Goal: Task Accomplishment & Management: Complete application form

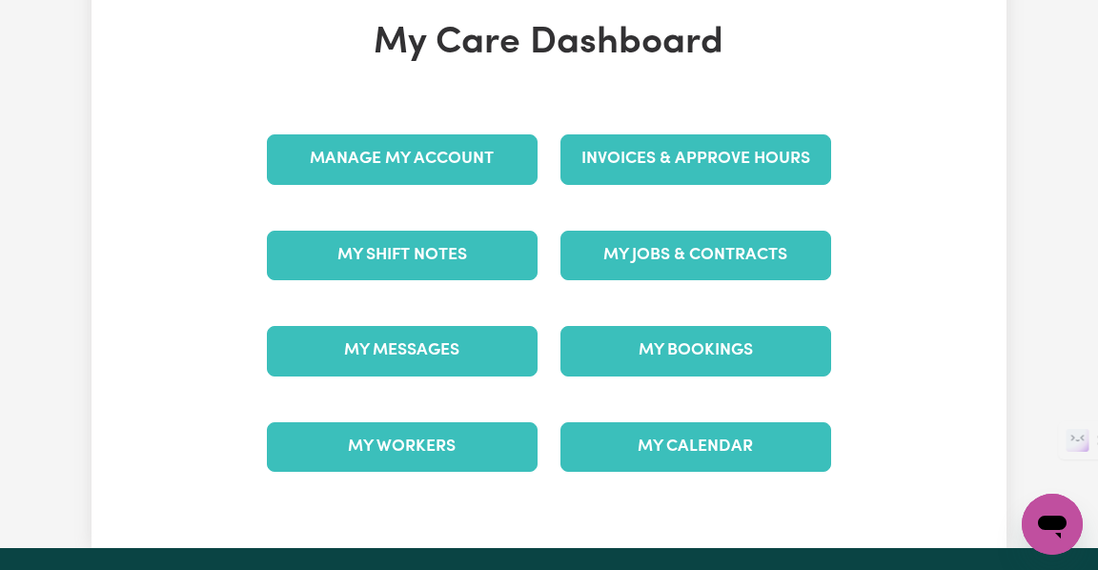
scroll to position [179, 0]
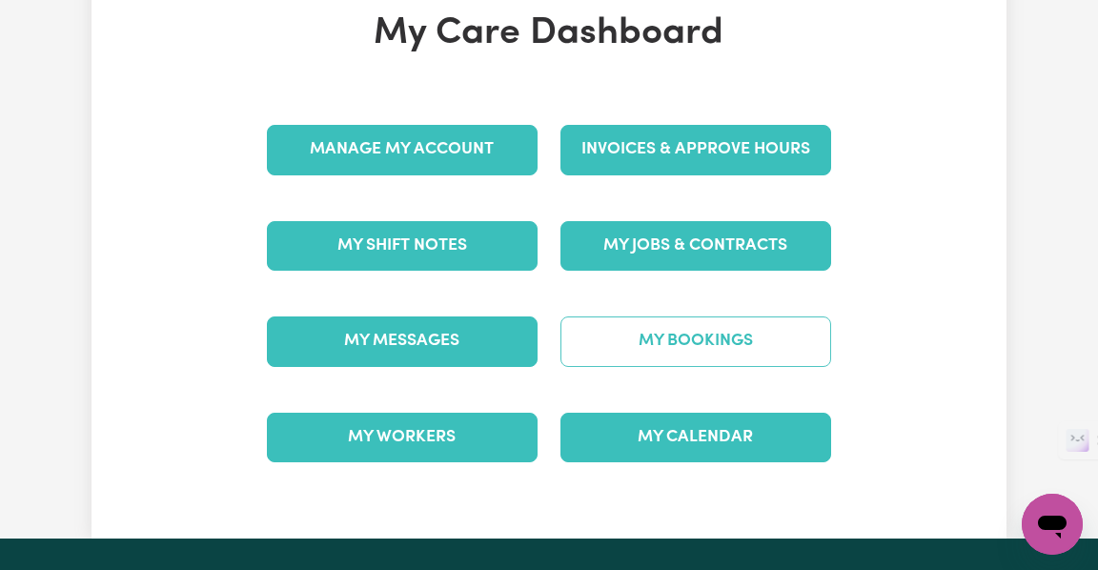
click at [721, 333] on link "My Bookings" at bounding box center [696, 342] width 271 height 50
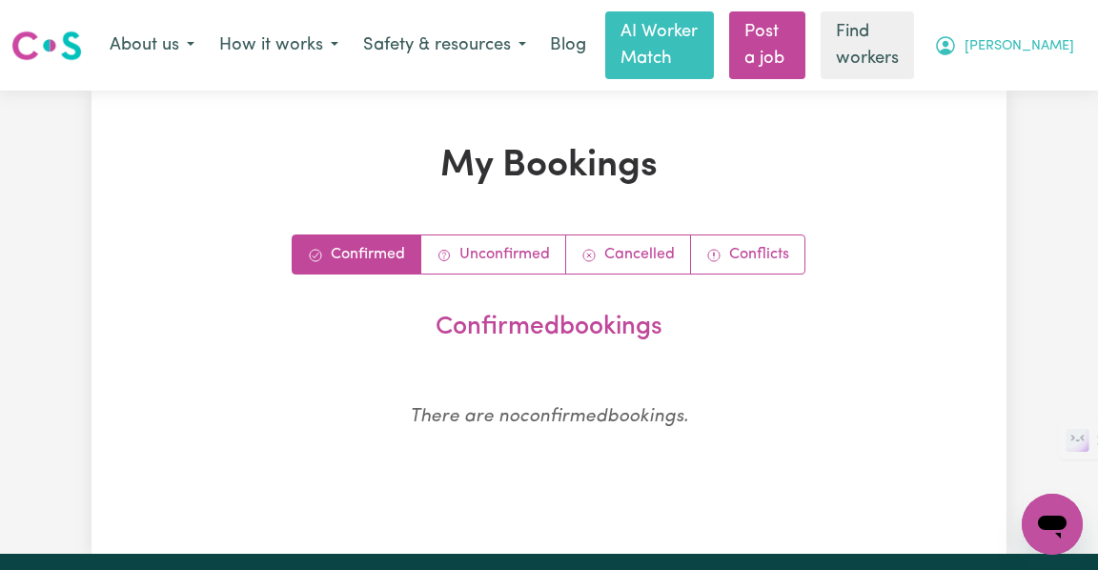
click at [1043, 44] on span "Maia" at bounding box center [1020, 46] width 110 height 21
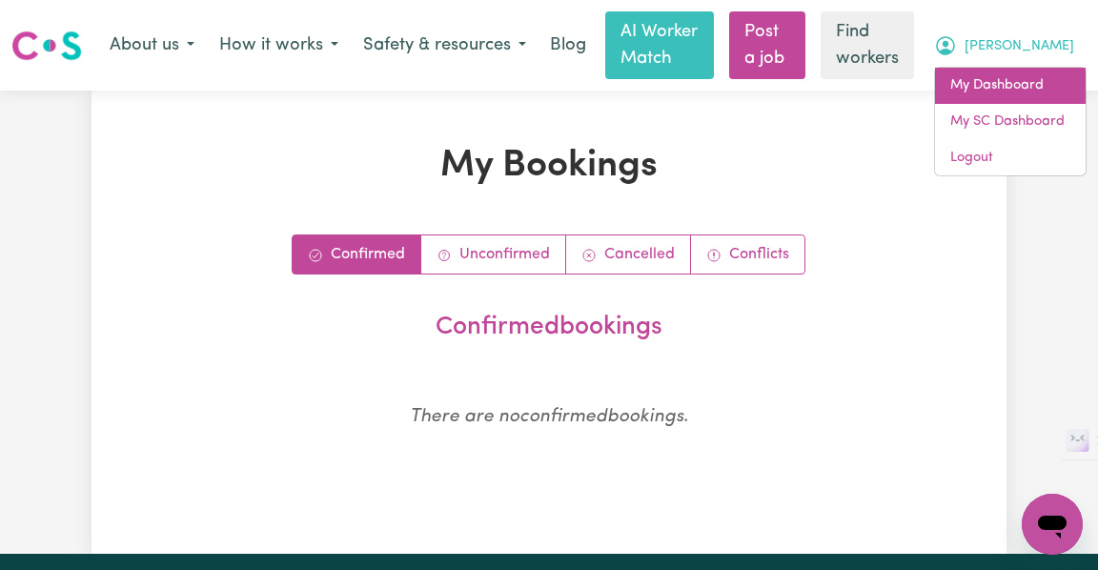
click at [999, 80] on link "My Dashboard" at bounding box center [1010, 86] width 151 height 36
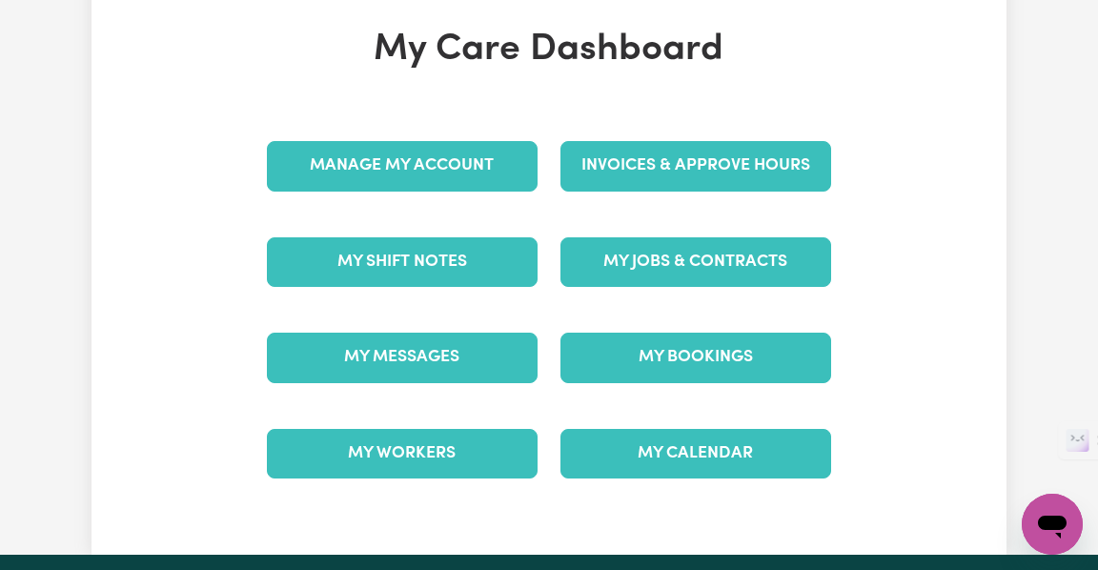
scroll to position [188, 0]
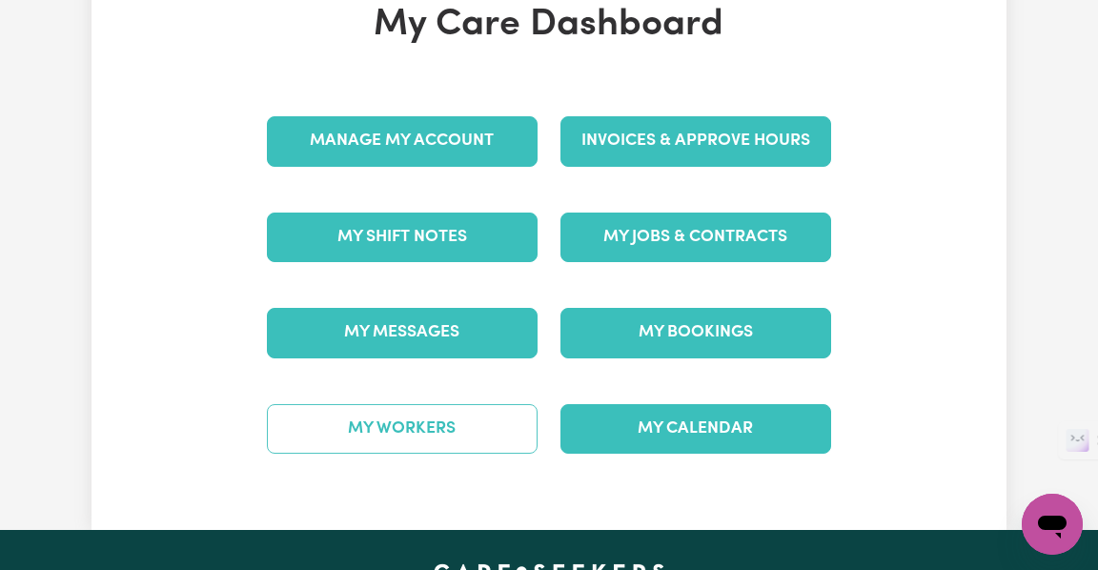
click at [452, 432] on link "My Workers" at bounding box center [402, 429] width 271 height 50
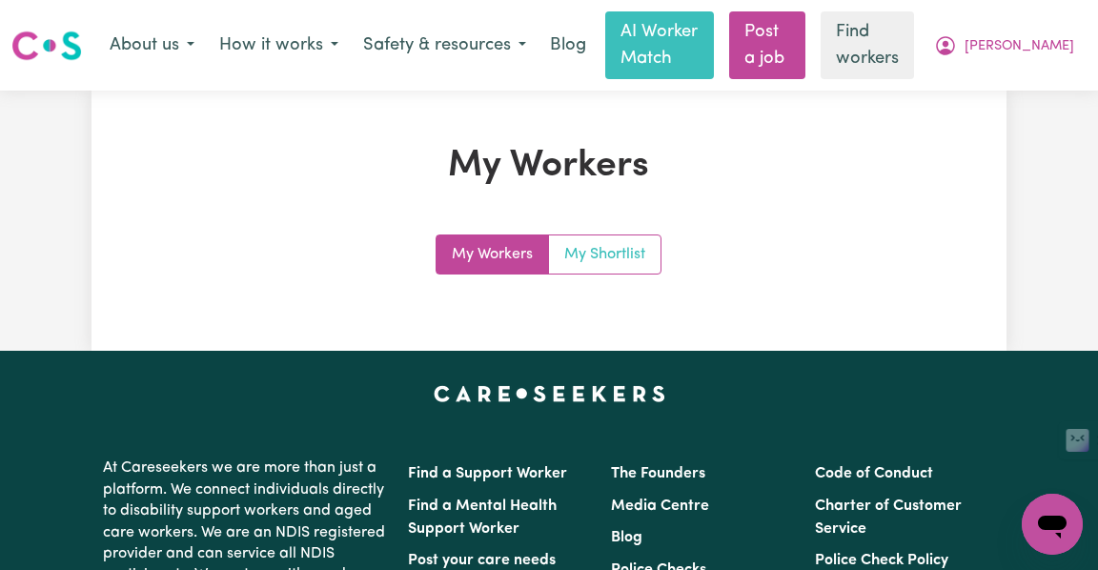
click at [639, 256] on link "My Shortlist" at bounding box center [605, 255] width 112 height 38
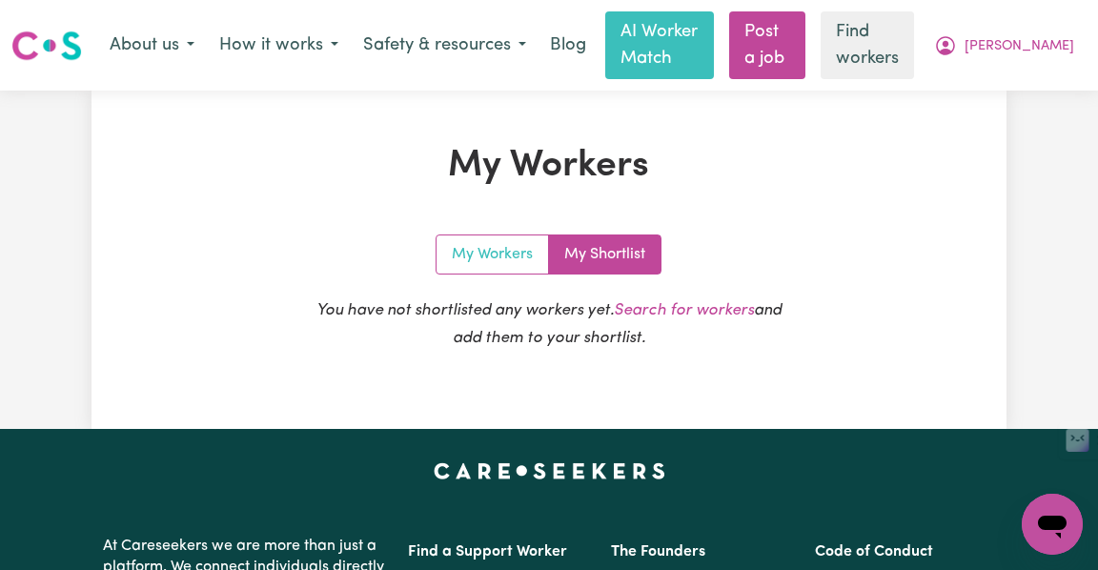
click at [473, 255] on link "My Workers" at bounding box center [493, 255] width 113 height 38
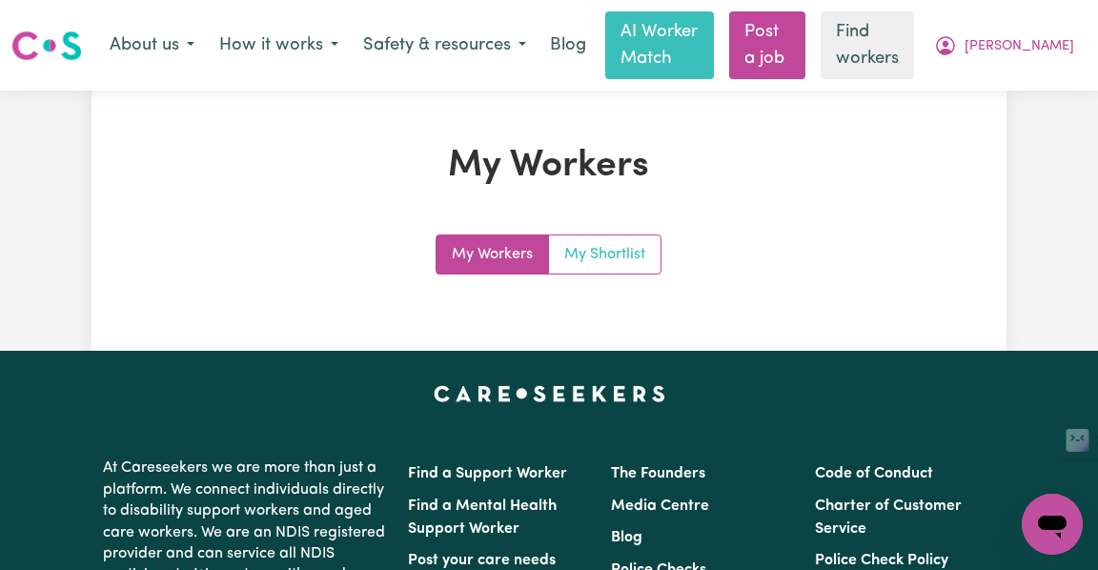
click at [628, 269] on link "My Shortlist" at bounding box center [605, 255] width 112 height 38
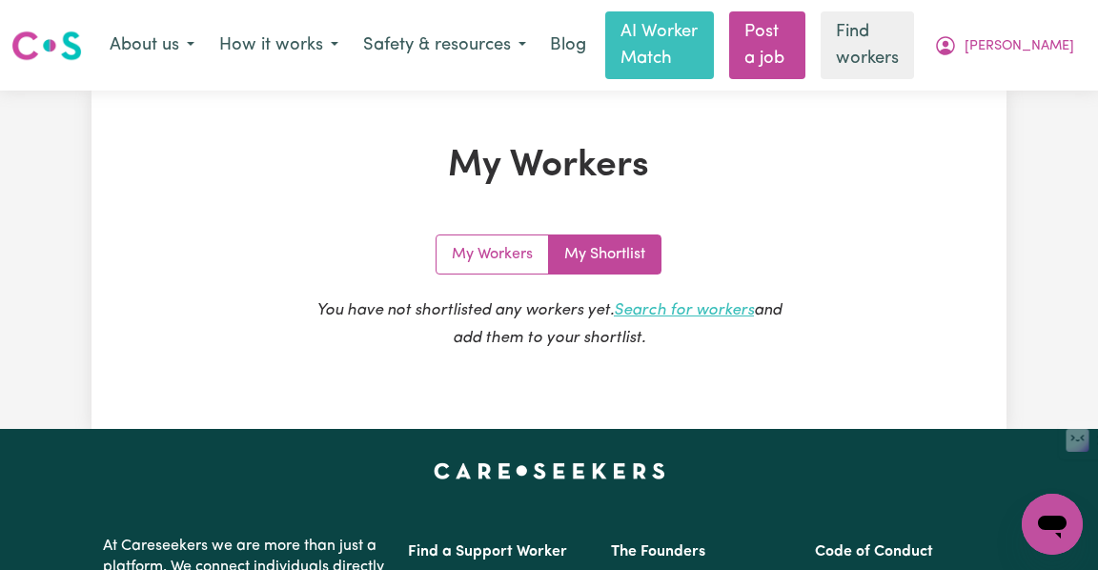
click at [706, 308] on link "Search for workers" at bounding box center [684, 310] width 140 height 16
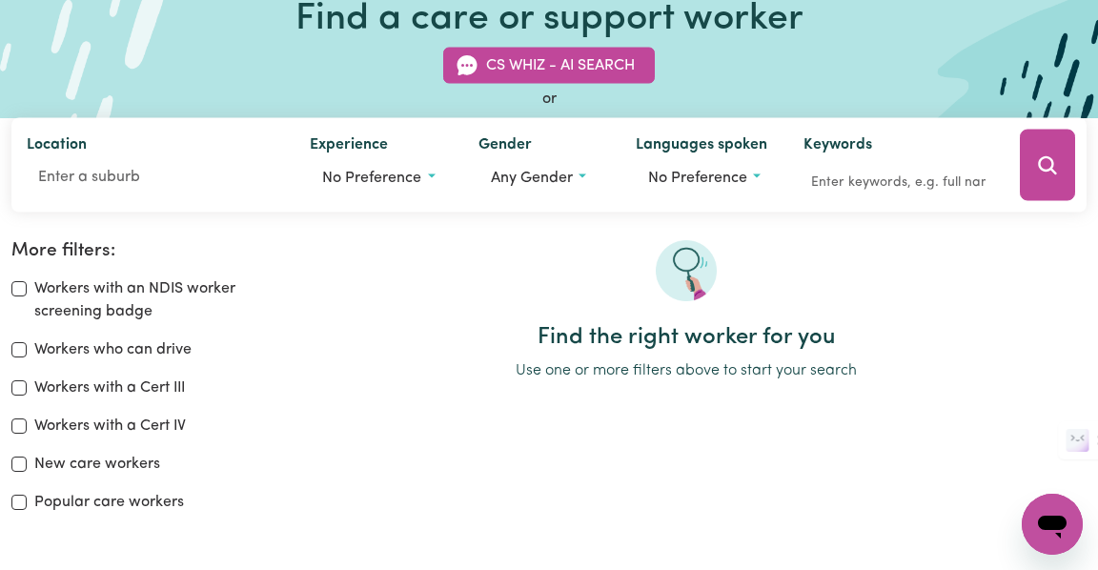
scroll to position [168, 0]
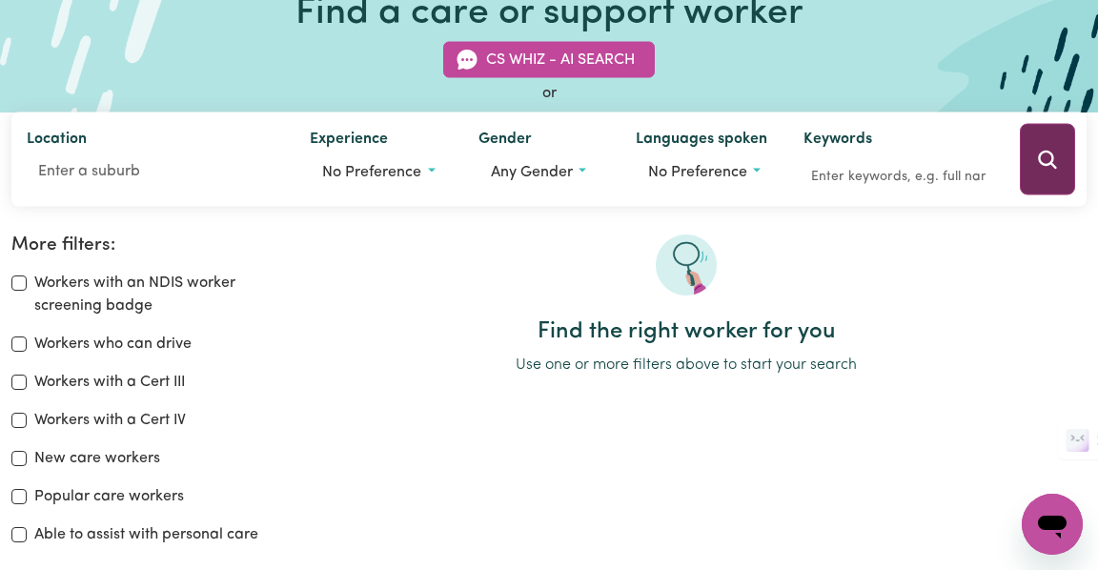
click at [1052, 170] on icon "Search" at bounding box center [1047, 159] width 23 height 23
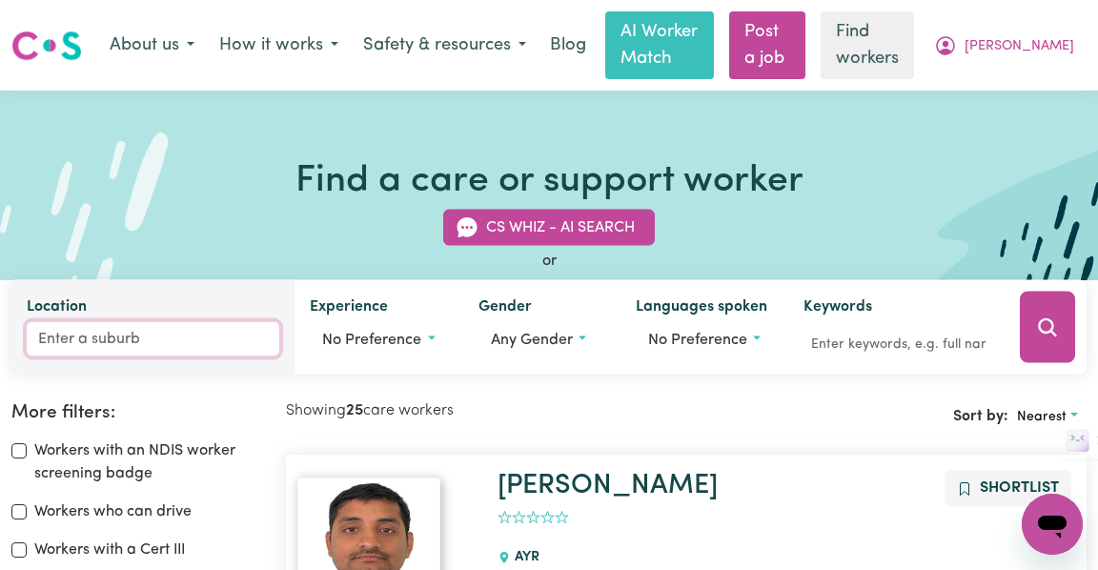
click at [198, 338] on input "Location" at bounding box center [153, 339] width 253 height 34
click at [259, 344] on input "Location" at bounding box center [153, 339] width 253 height 34
type input "sydn"
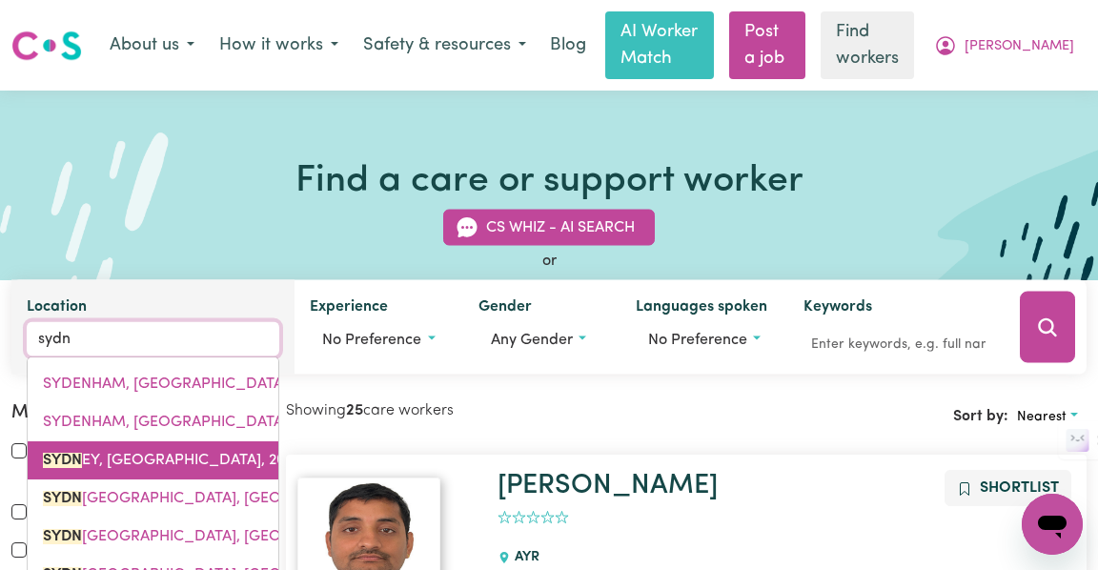
click at [148, 457] on span "SYDN EY, New South Wales, 2000" at bounding box center [174, 460] width 262 height 15
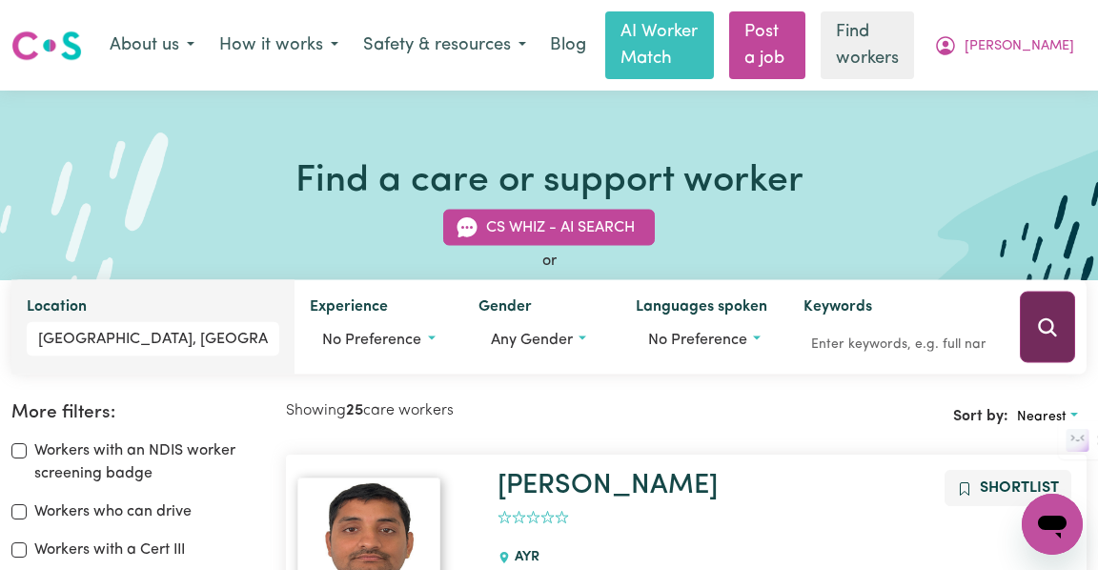
click at [1061, 332] on button "Search" at bounding box center [1047, 328] width 55 height 72
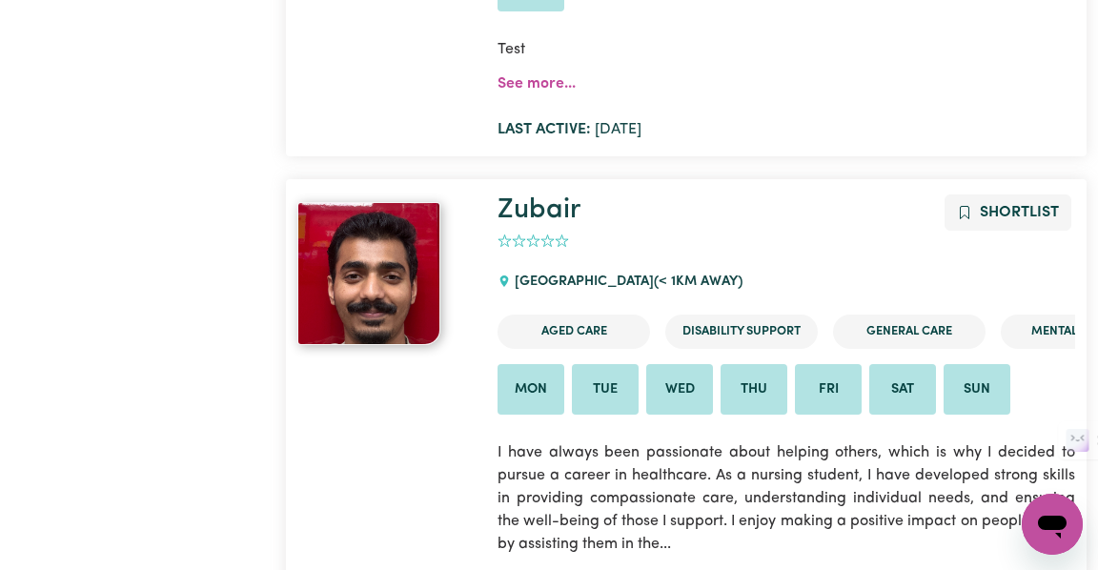
scroll to position [2378, 0]
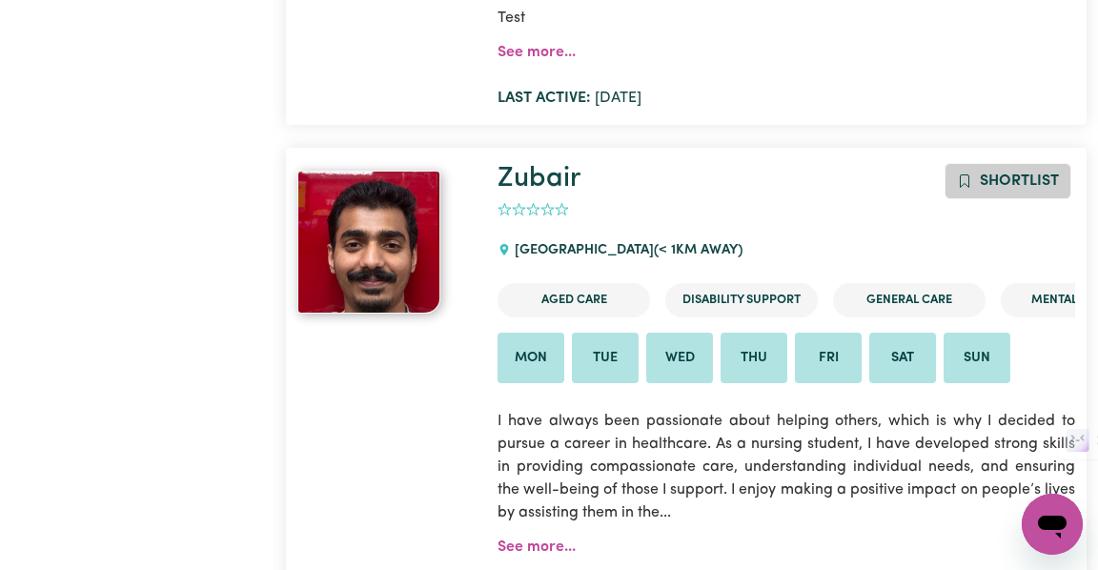
click at [1036, 177] on span "Shortlist" at bounding box center [1019, 181] width 79 height 15
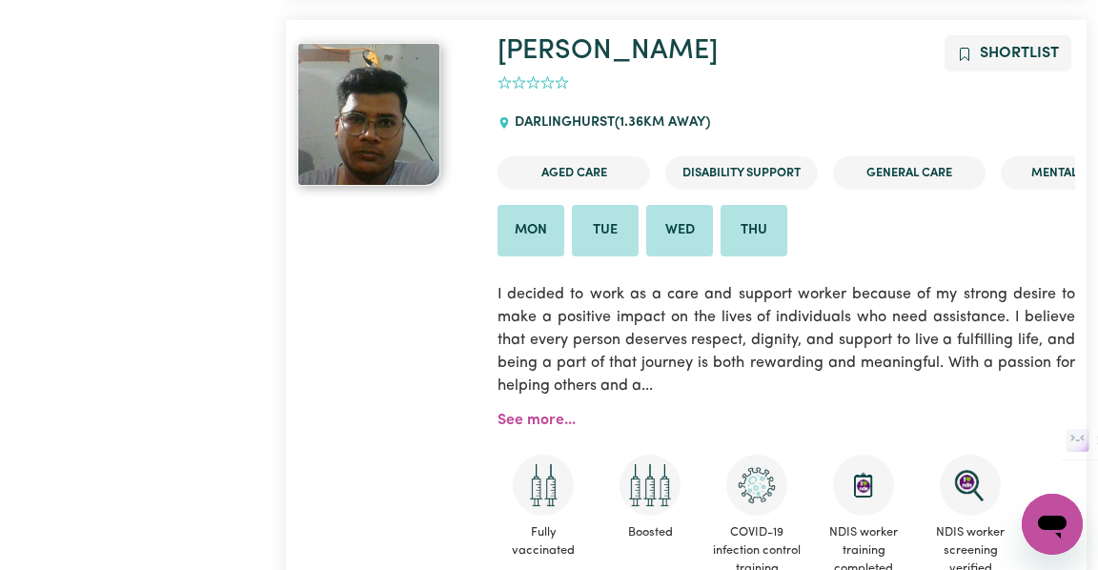
scroll to position [3221, 0]
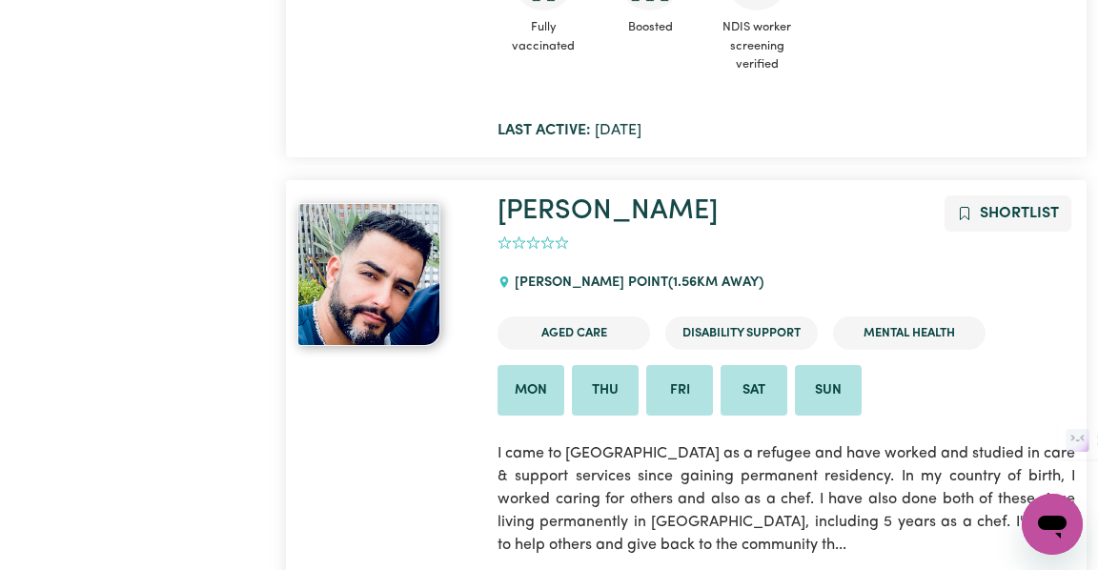
click at [797, 431] on p "I came to Australia as a refugee and have worked and studied in care & support …" at bounding box center [787, 499] width 578 height 137
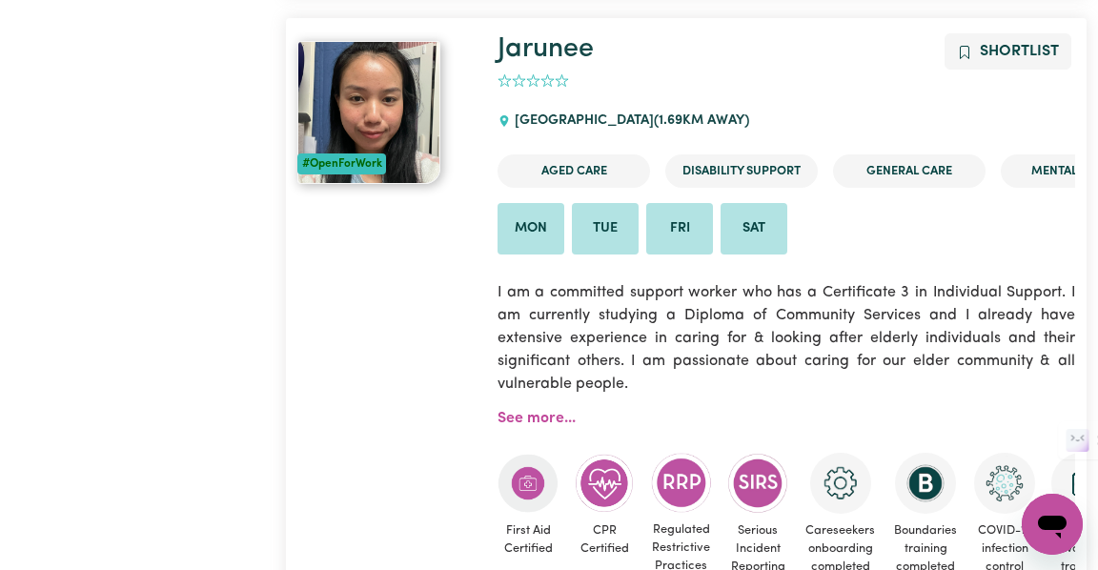
scroll to position [9581, 0]
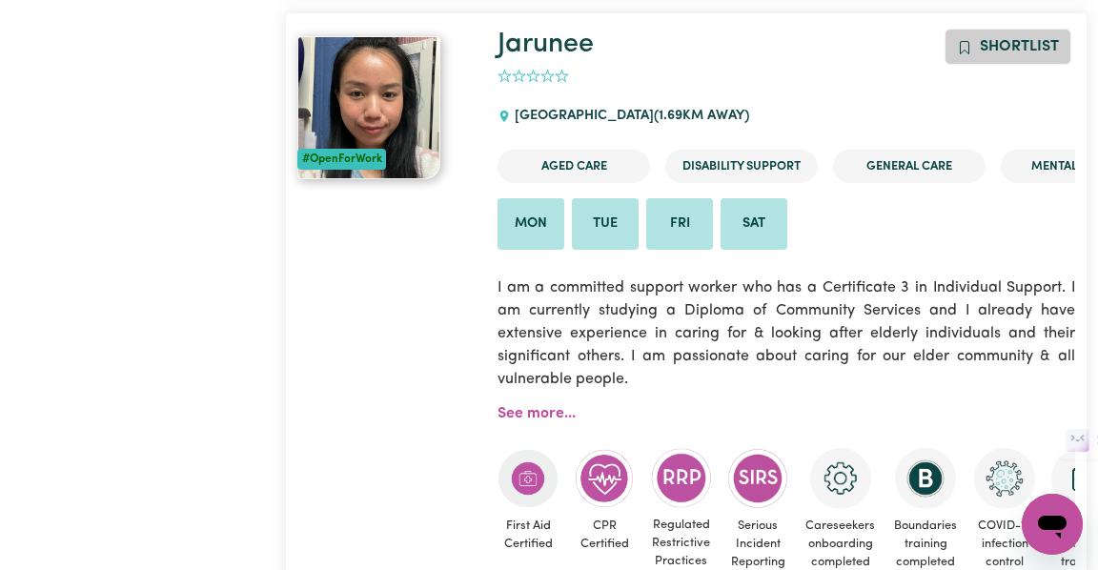
click at [1043, 39] on span "Shortlist" at bounding box center [1019, 46] width 79 height 15
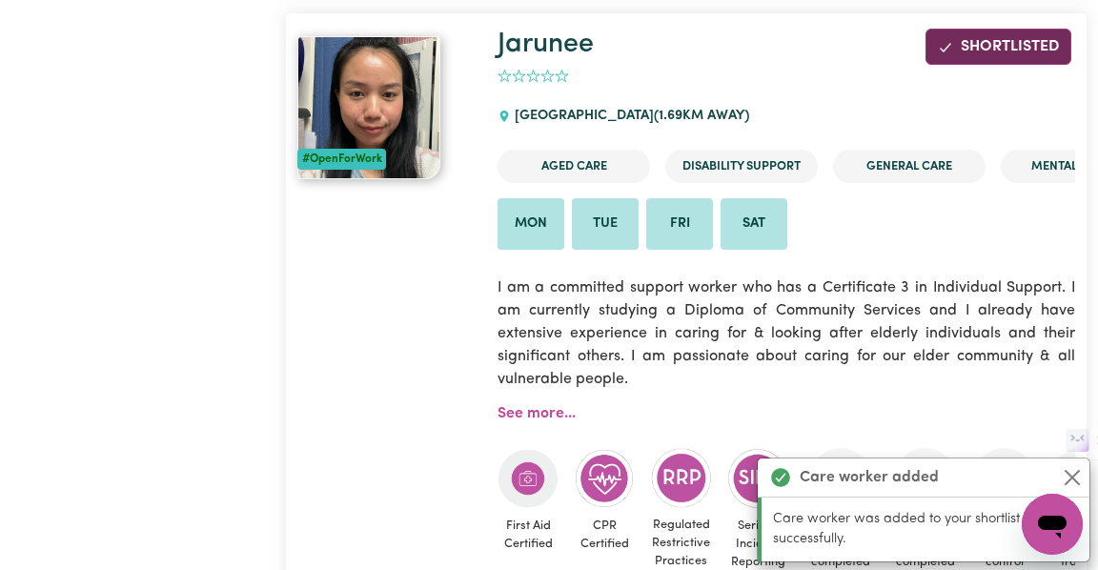
click at [780, 271] on p "I am a committed support worker who has a Certificate 3 in Individual Support. …" at bounding box center [787, 333] width 578 height 137
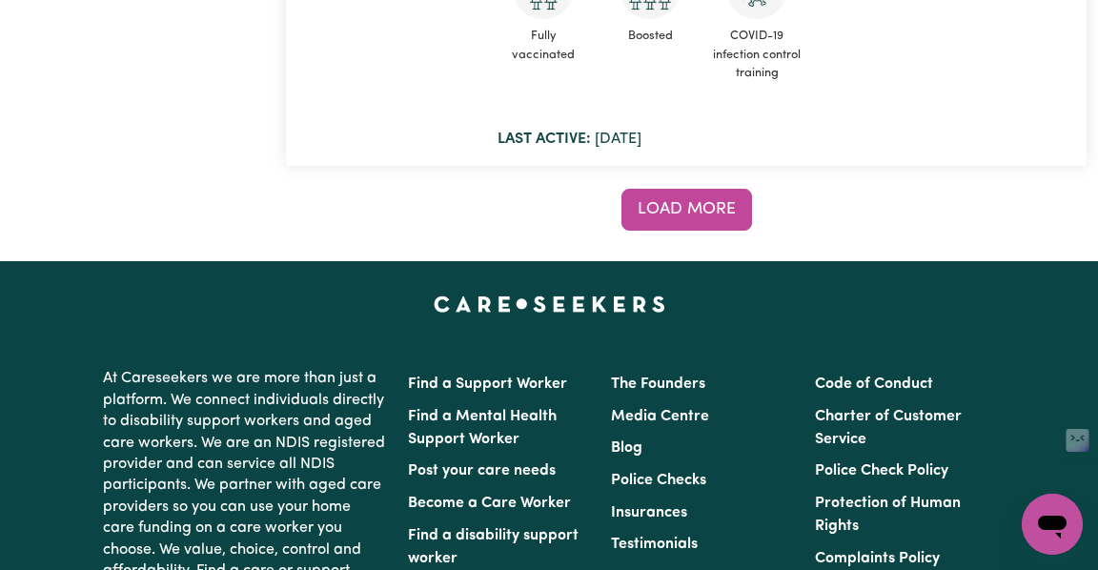
scroll to position [15420, 0]
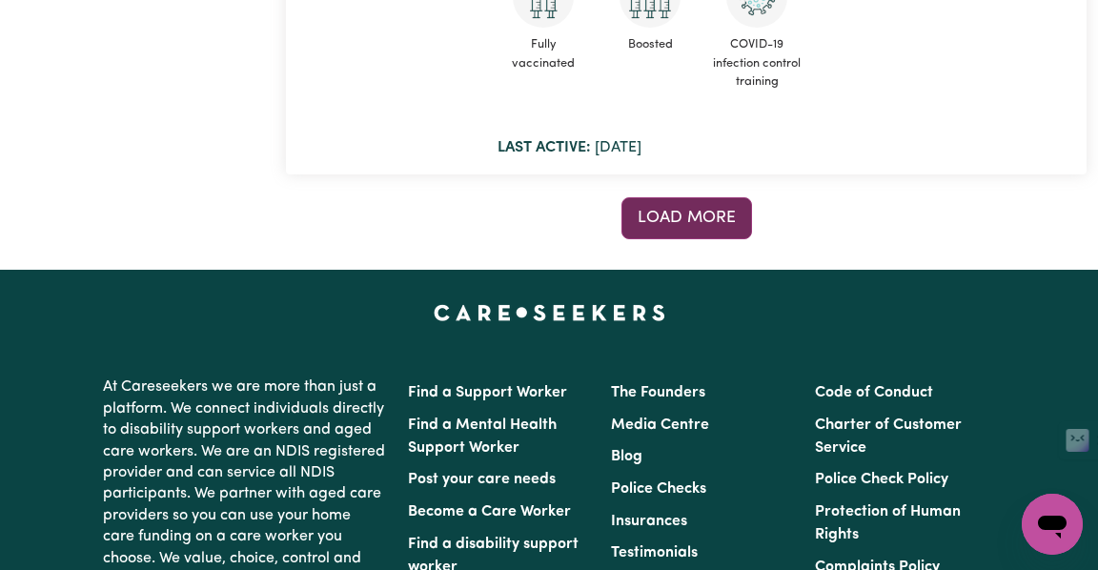
click at [727, 210] on span "Load more" at bounding box center [687, 218] width 98 height 16
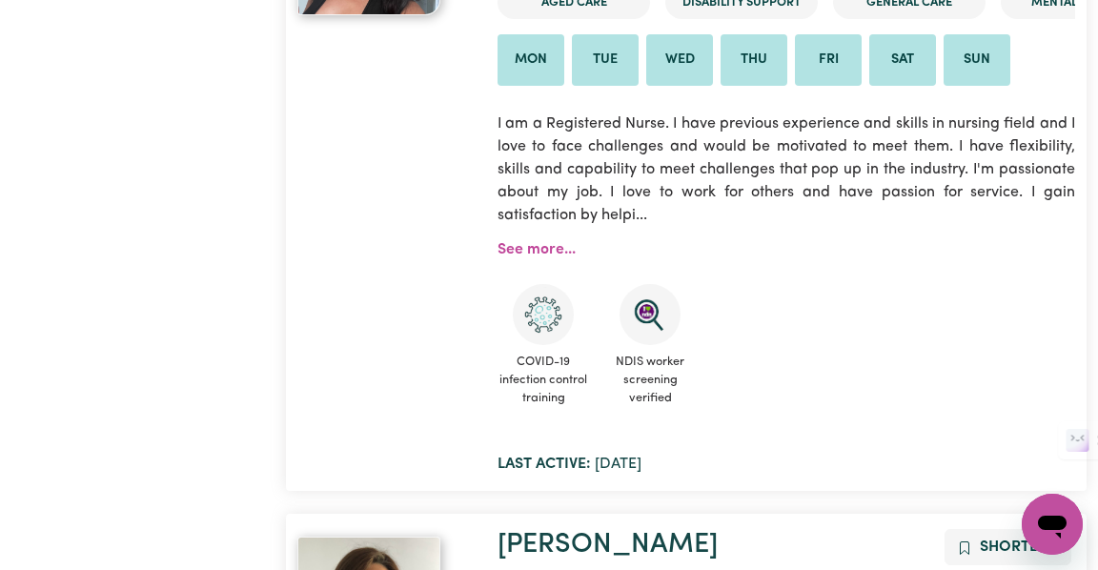
click at [993, 287] on ul "COVID-19 infection control training NDIS worker screening verified" at bounding box center [787, 350] width 578 height 132
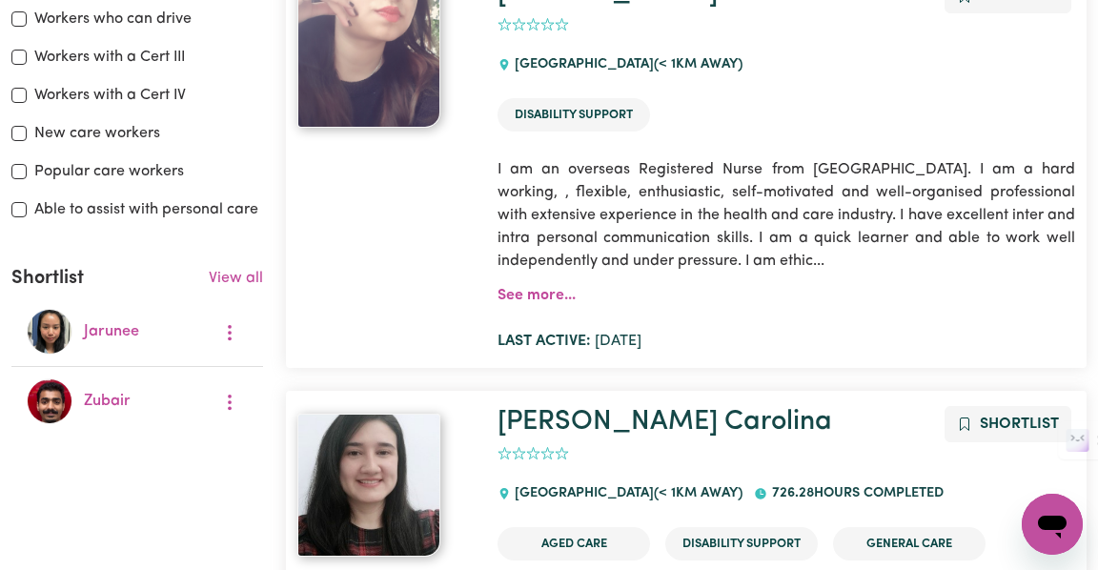
scroll to position [0, 0]
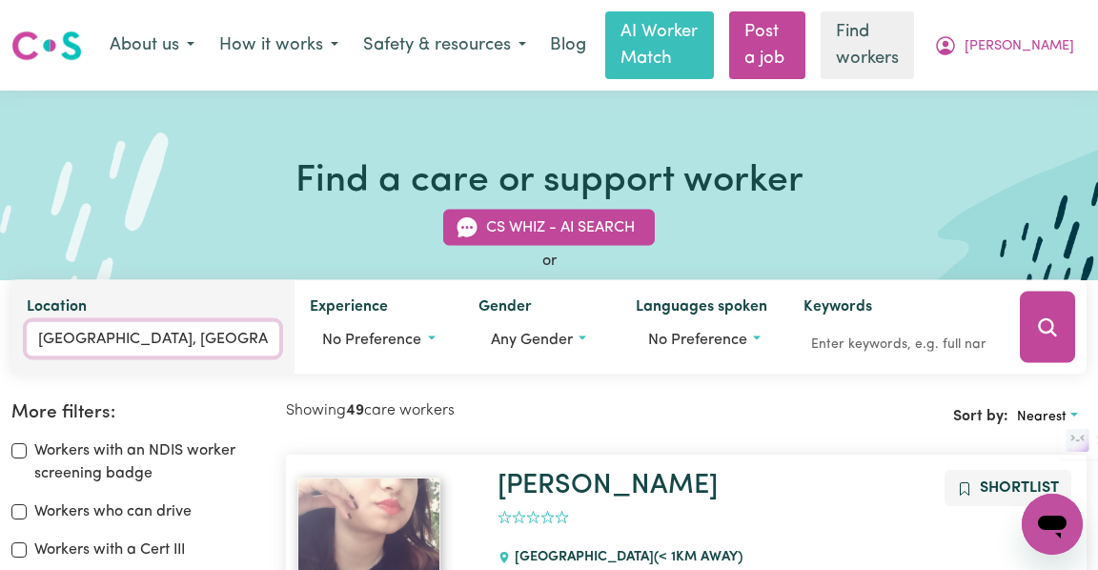
click at [220, 342] on input "SYDNEY, New South Wales" at bounding box center [153, 339] width 253 height 34
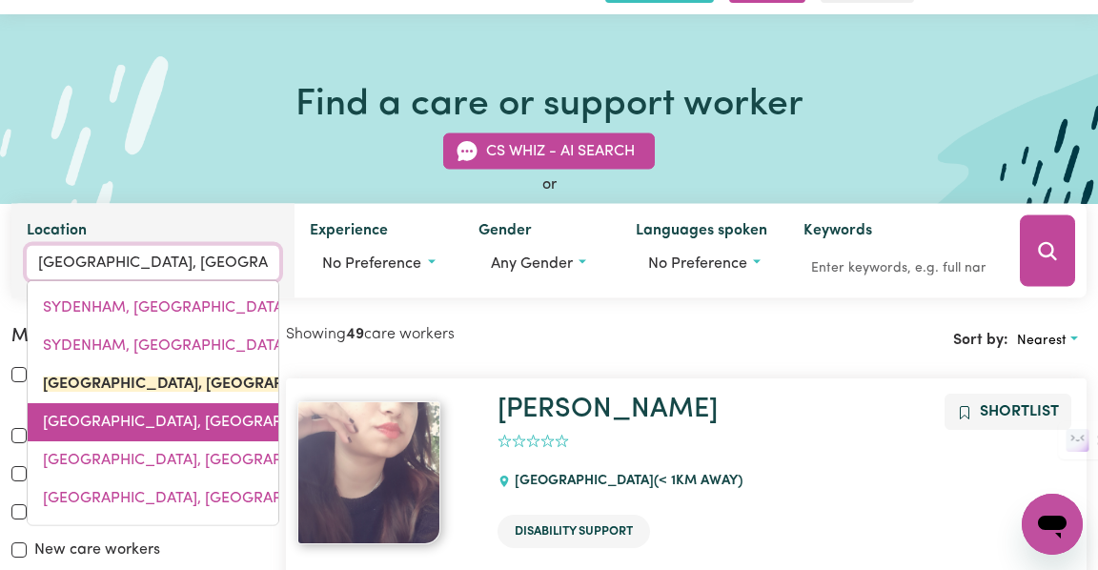
scroll to position [81, 0]
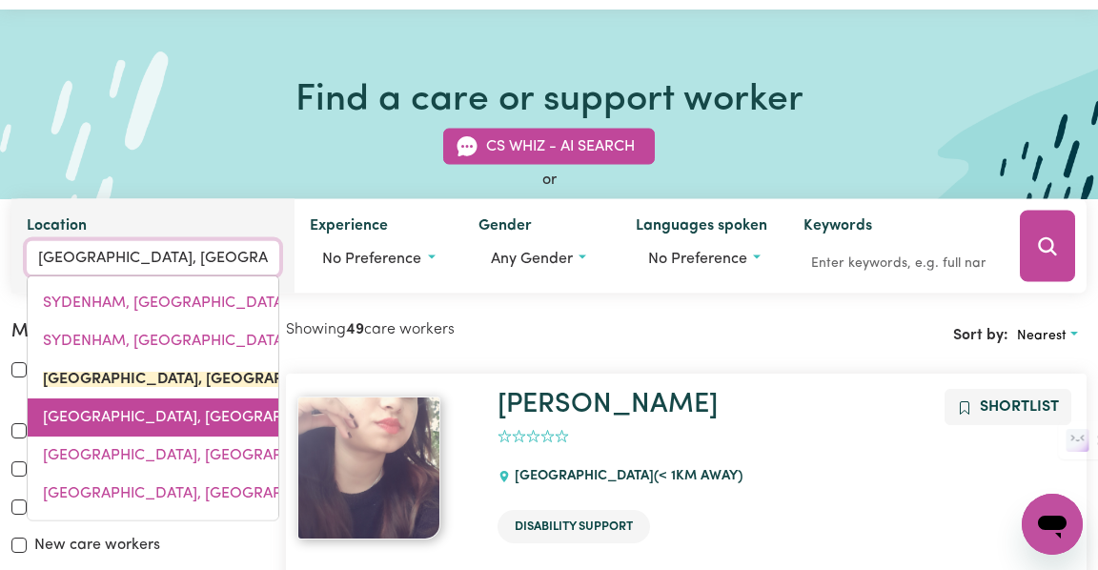
click at [191, 420] on span "SYDNEY DOMESTIC AIRPORT, New South Wales, 2020" at bounding box center [222, 417] width 359 height 15
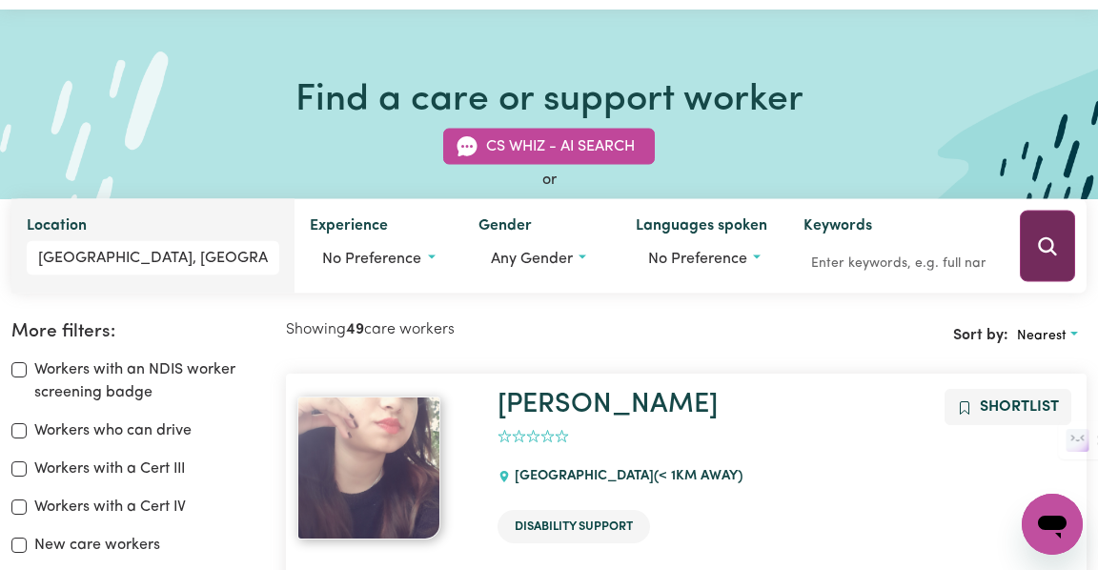
click at [1055, 252] on icon "Search" at bounding box center [1047, 245] width 18 height 18
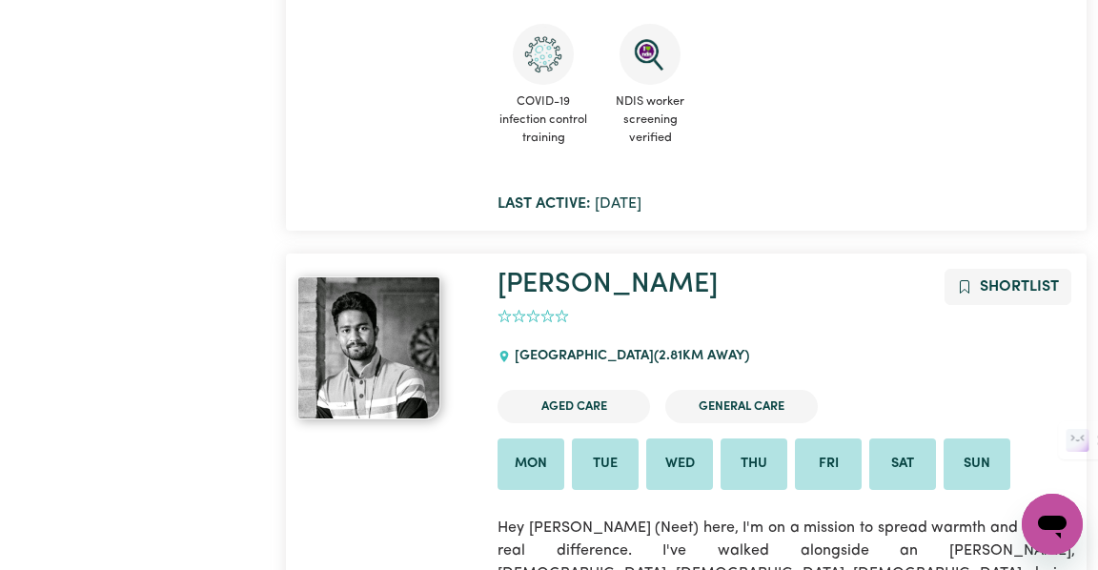
scroll to position [12086, 0]
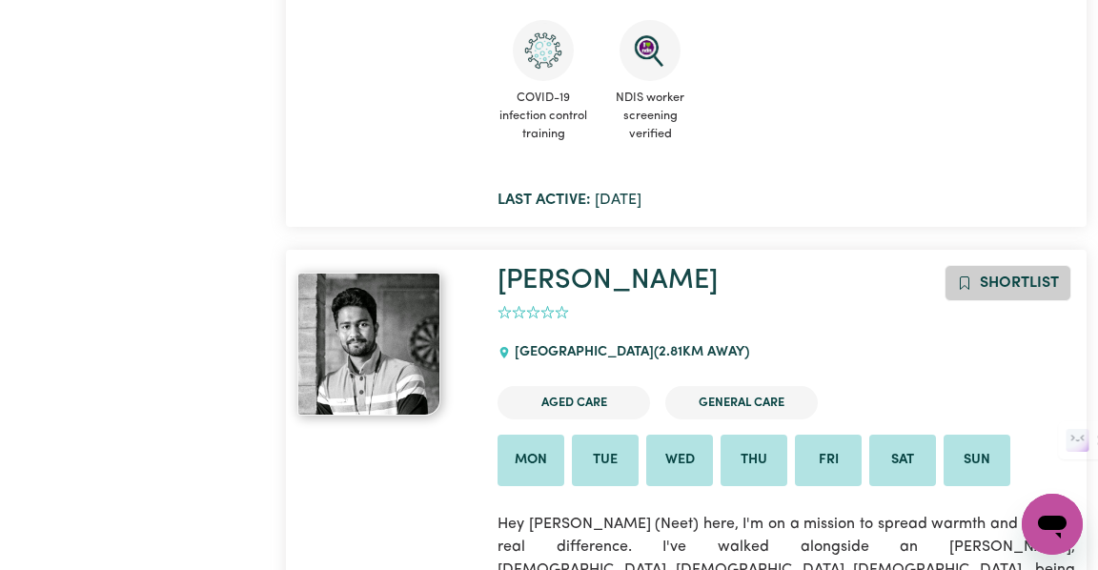
click at [1020, 276] on span "Shortlist" at bounding box center [1019, 283] width 79 height 15
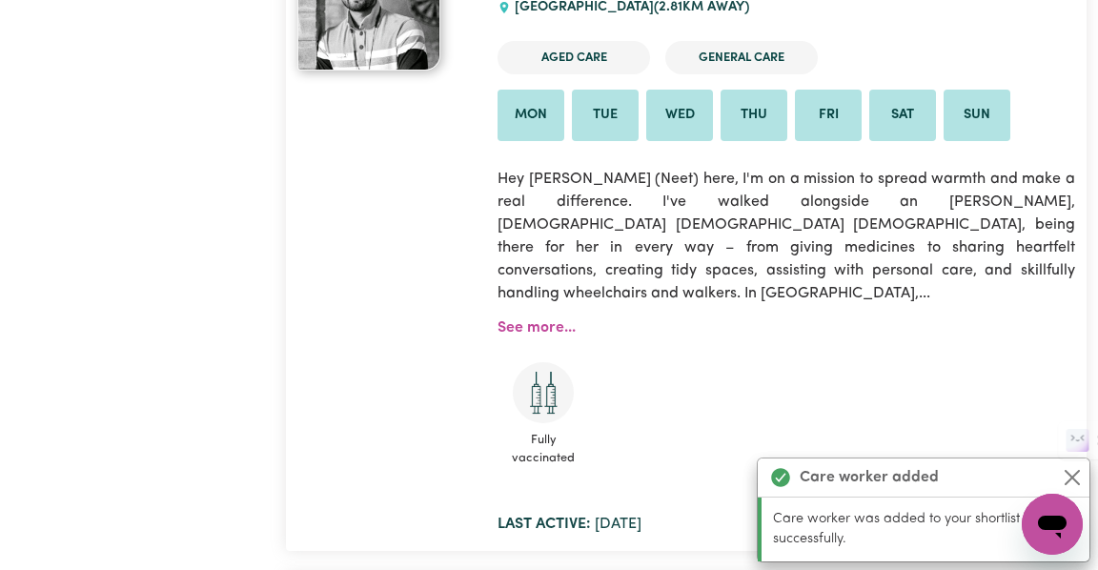
scroll to position [12438, 0]
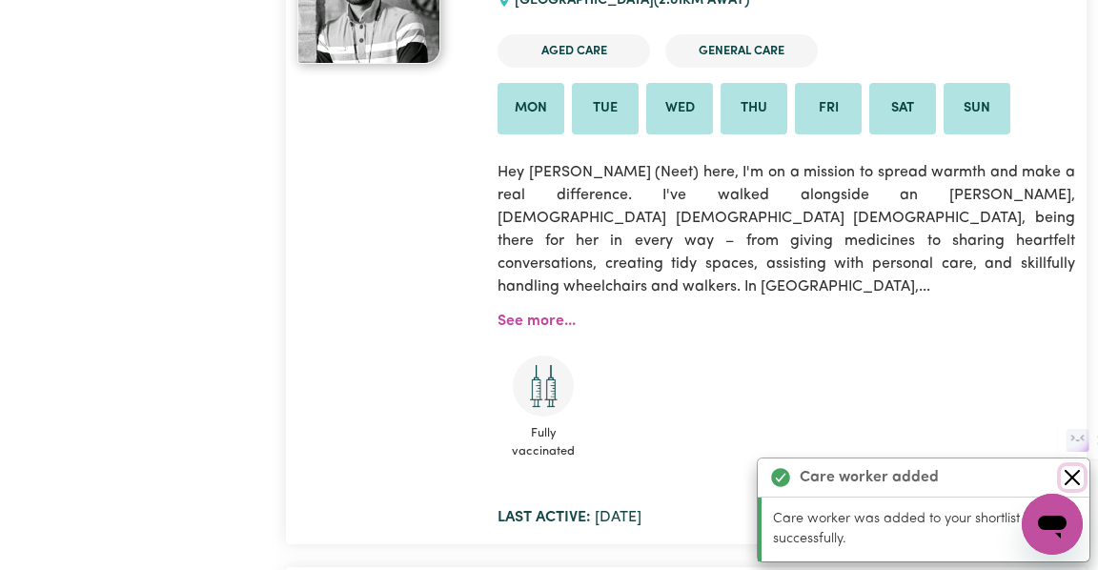
click at [1068, 475] on button "Close" at bounding box center [1072, 477] width 23 height 23
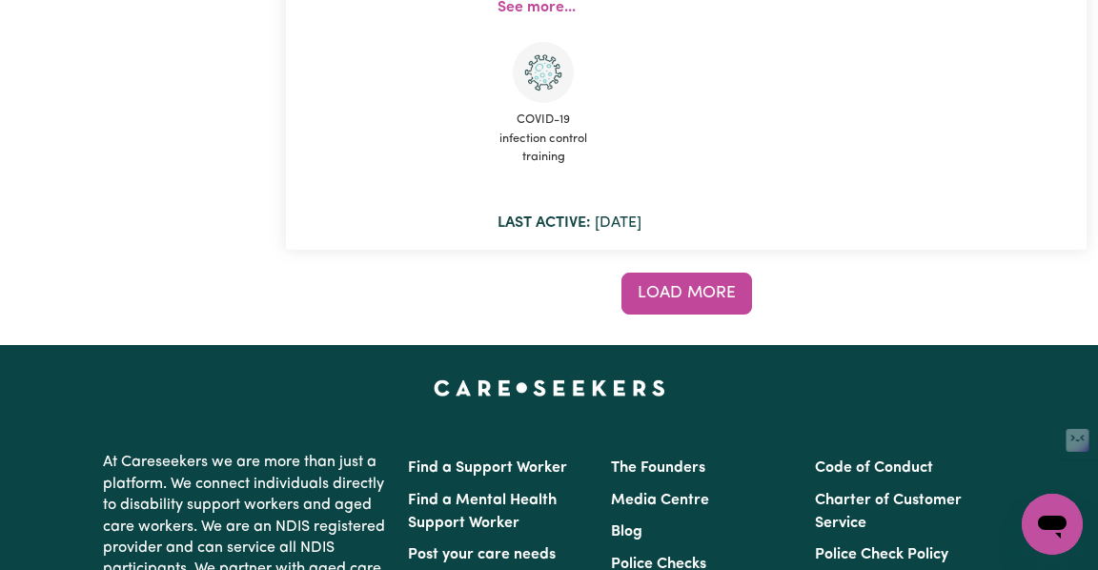
scroll to position [32030, 0]
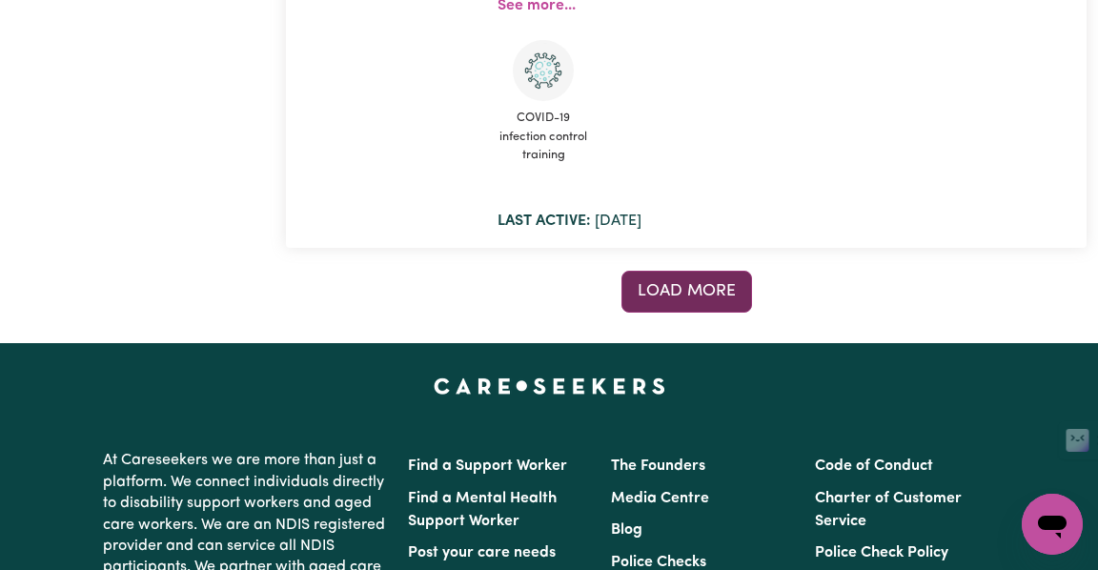
click at [729, 271] on button "Load more" at bounding box center [687, 292] width 131 height 42
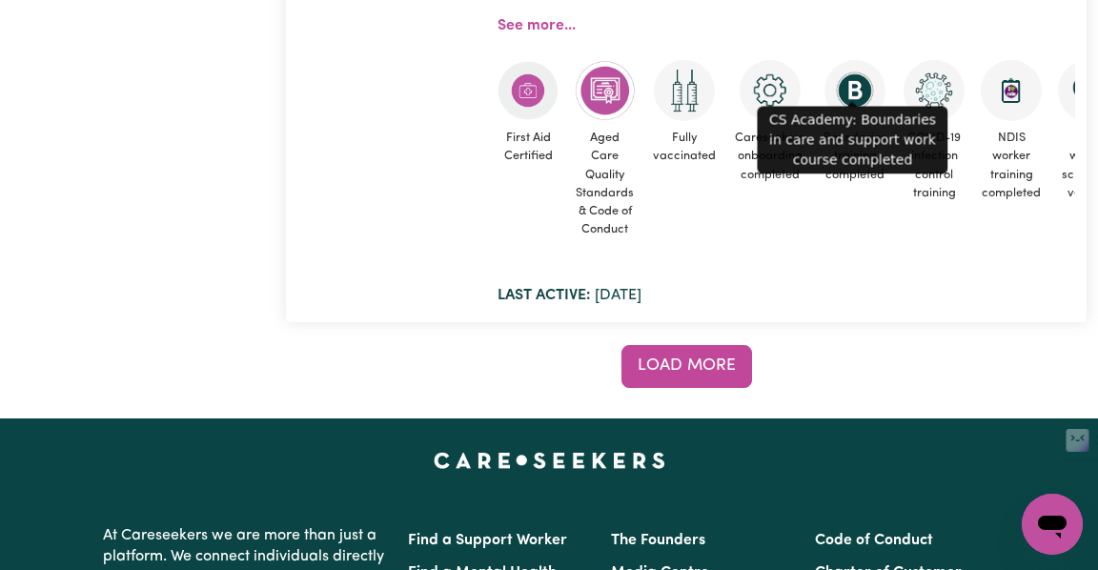
scroll to position [47738, 0]
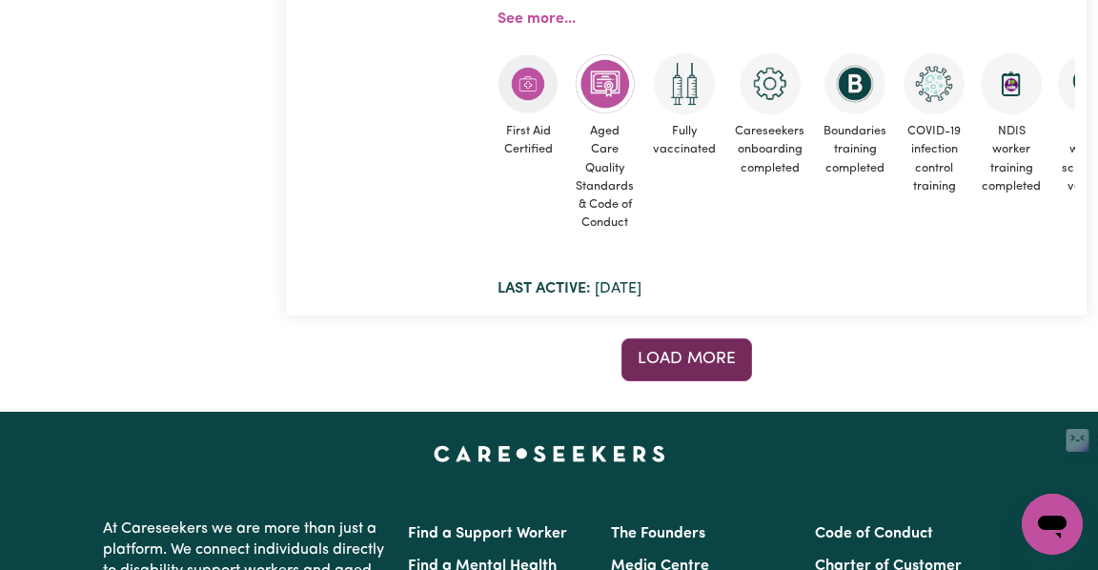
click at [701, 351] on span "Load more" at bounding box center [687, 359] width 98 height 16
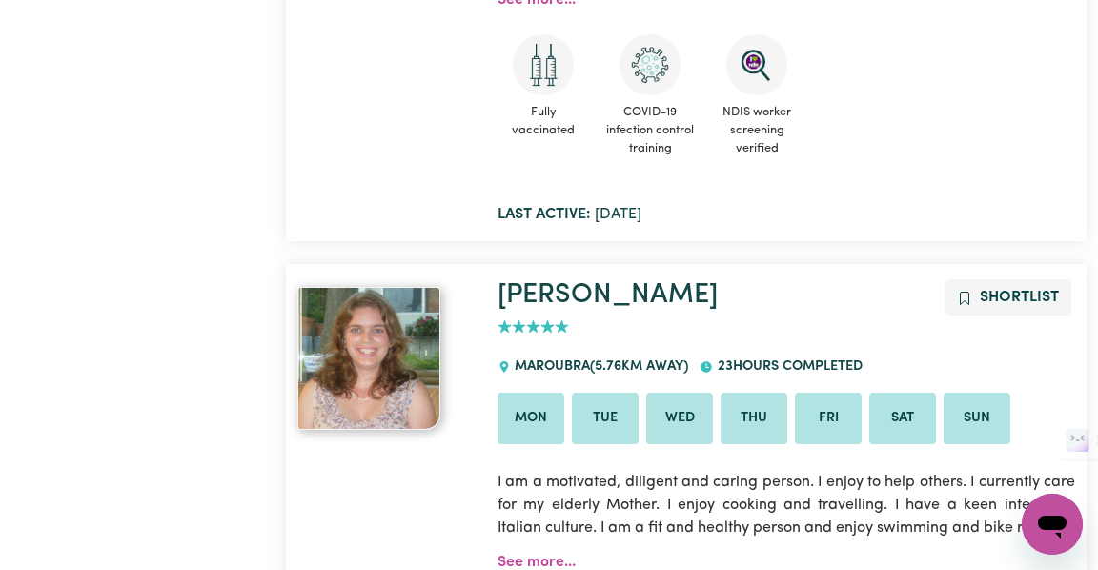
scroll to position [63375, 0]
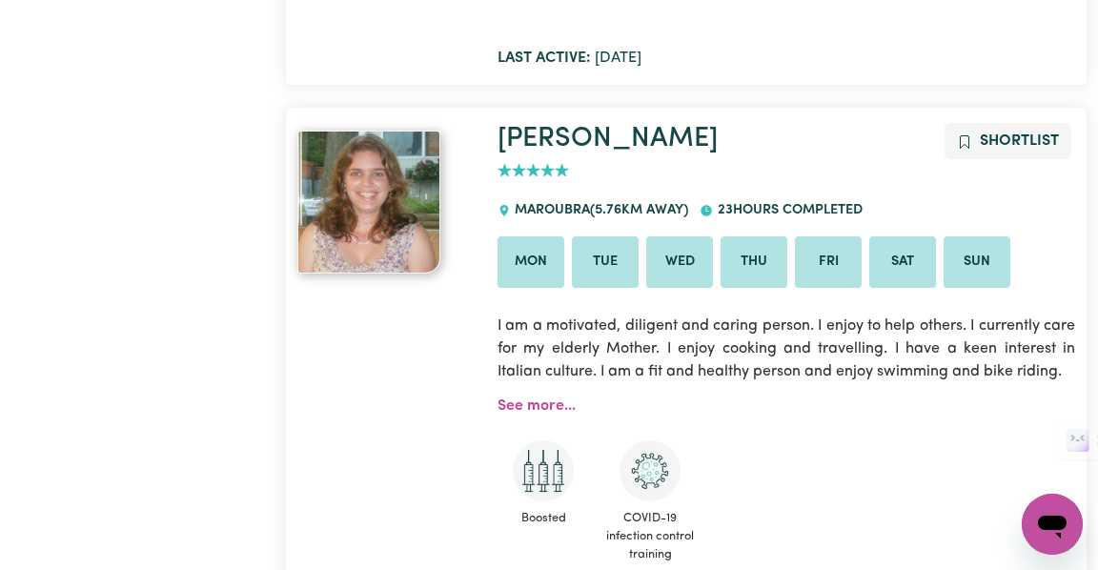
click at [888, 319] on div "Isabella Shortlist 5 Maroubra ( 5.76 km away) 23 hours completed Mon Tue Wed Th…" at bounding box center [786, 377] width 601 height 509
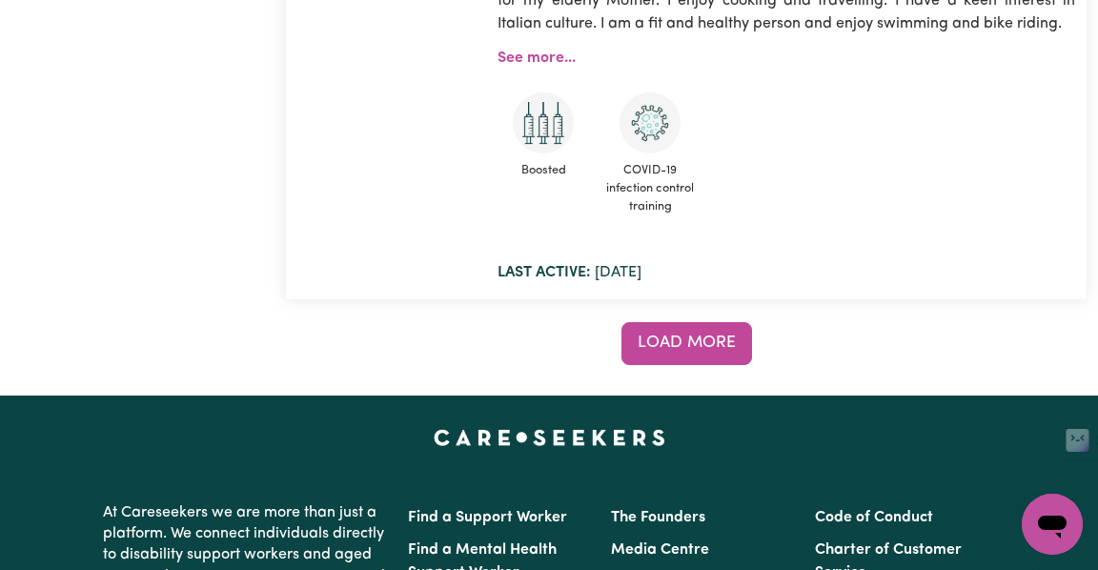
scroll to position [63732, 0]
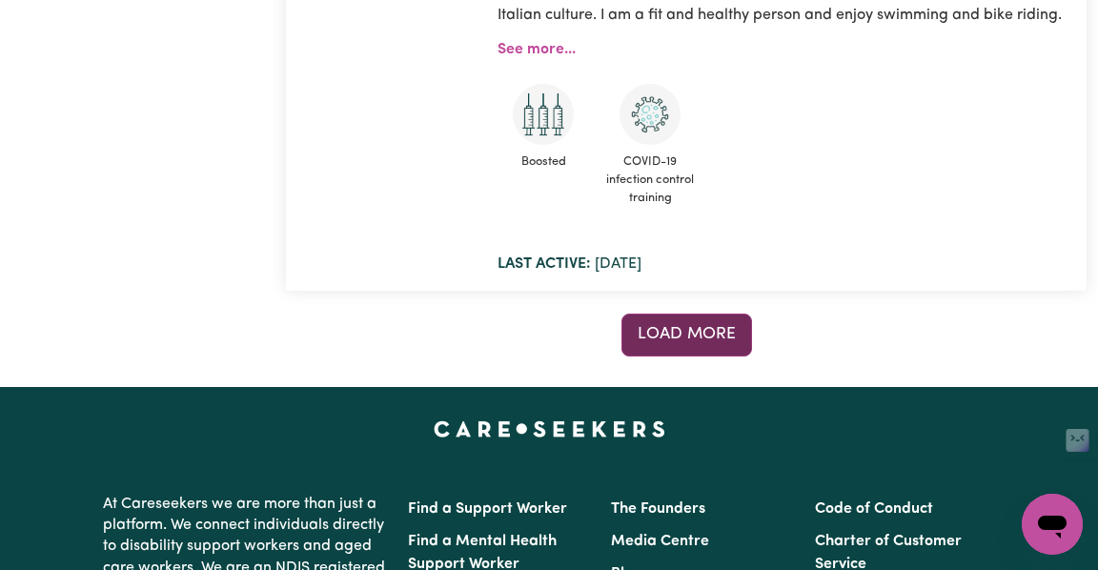
click at [708, 326] on span "Load more" at bounding box center [687, 334] width 98 height 16
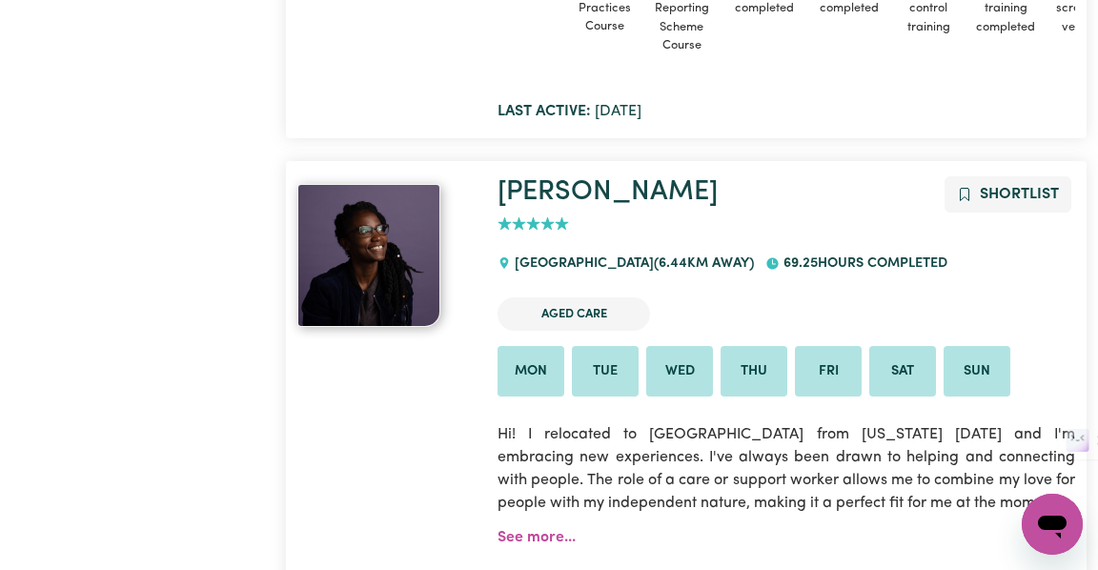
scroll to position [71716, 0]
click at [1050, 177] on button "Shortlist" at bounding box center [1008, 195] width 127 height 36
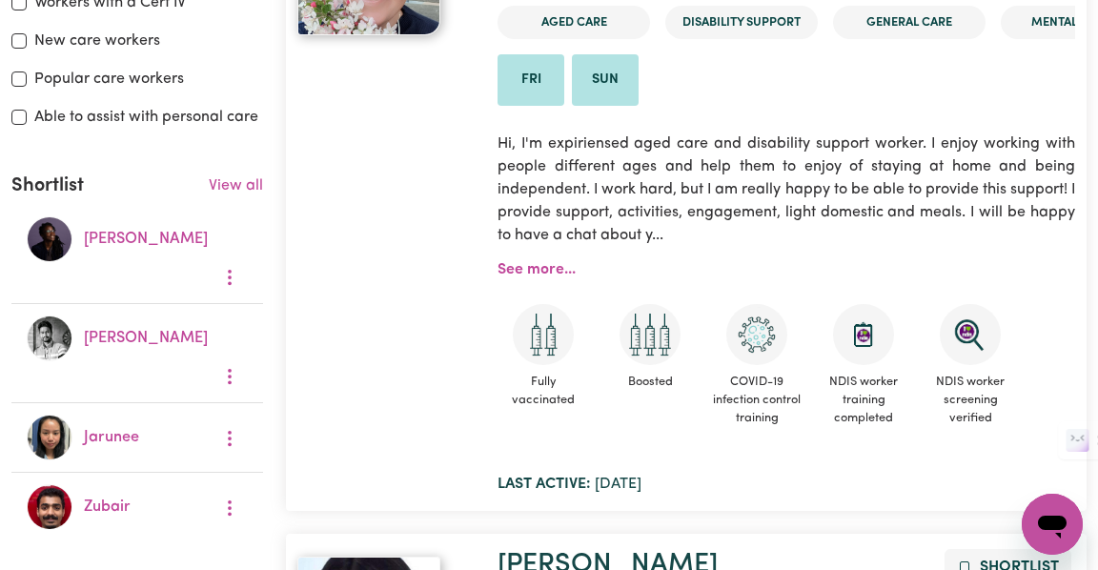
scroll to position [0, 0]
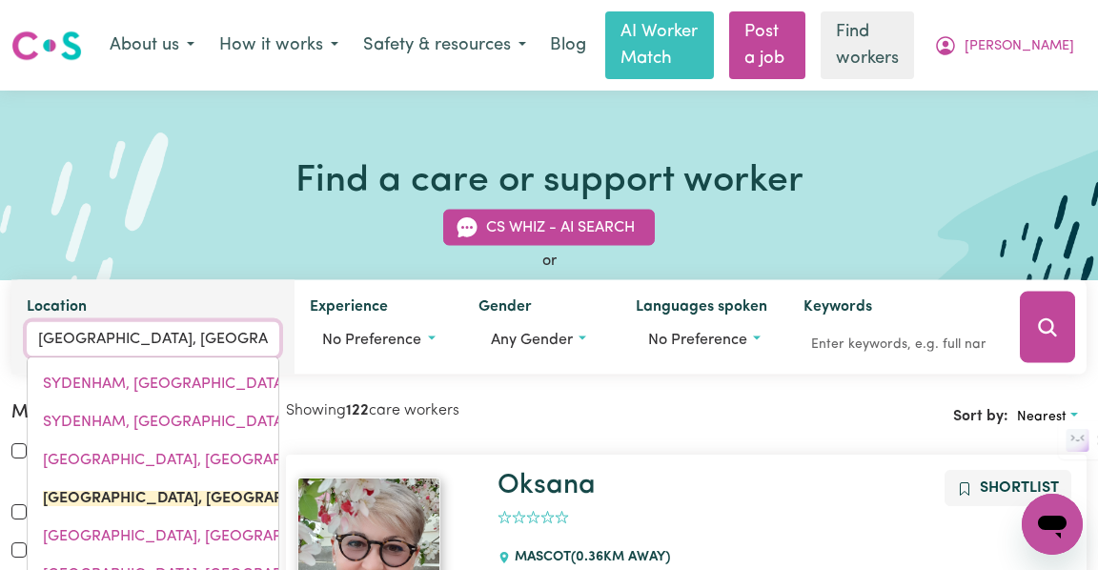
click at [213, 325] on input "SYDNEY DOMESTIC AIRPORT, New South Wales" at bounding box center [153, 339] width 253 height 34
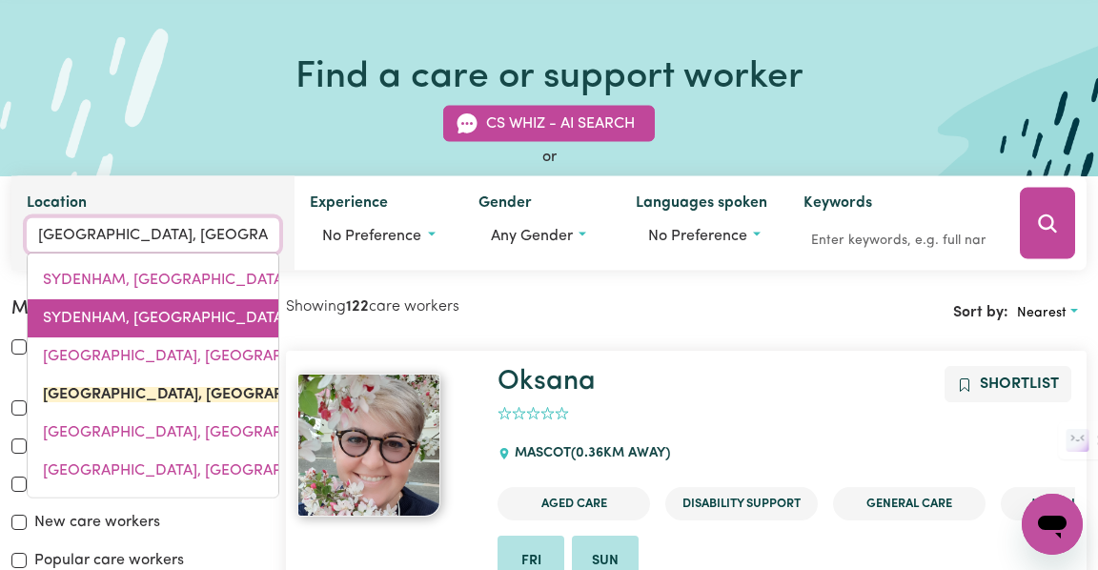
scroll to position [106, 0]
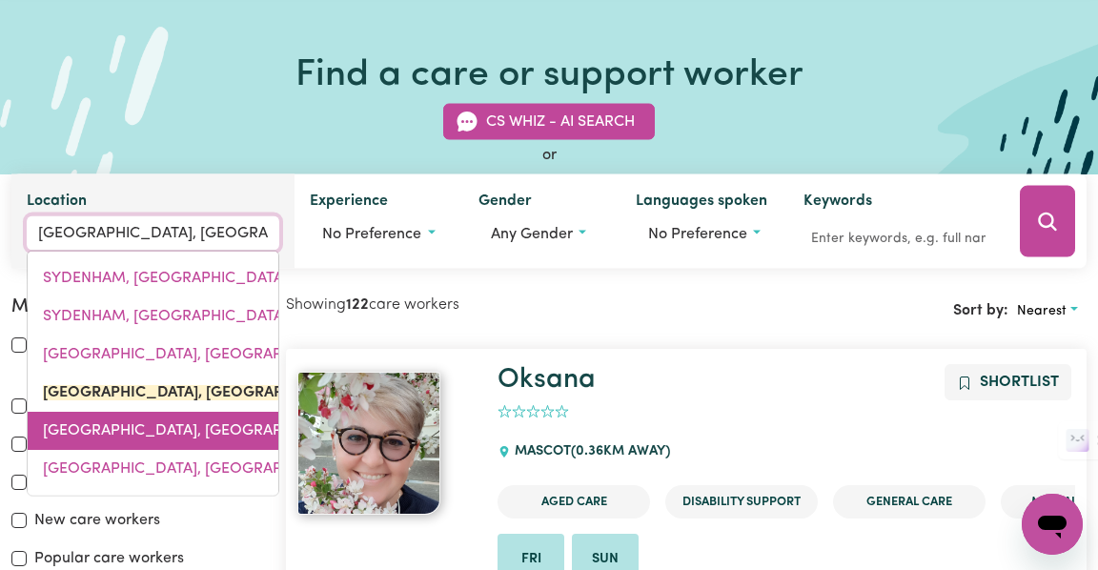
click at [174, 432] on span "SYDNEY INTERNATIONAL AIRPORT, New South Wales, 2020" at bounding box center [222, 430] width 359 height 15
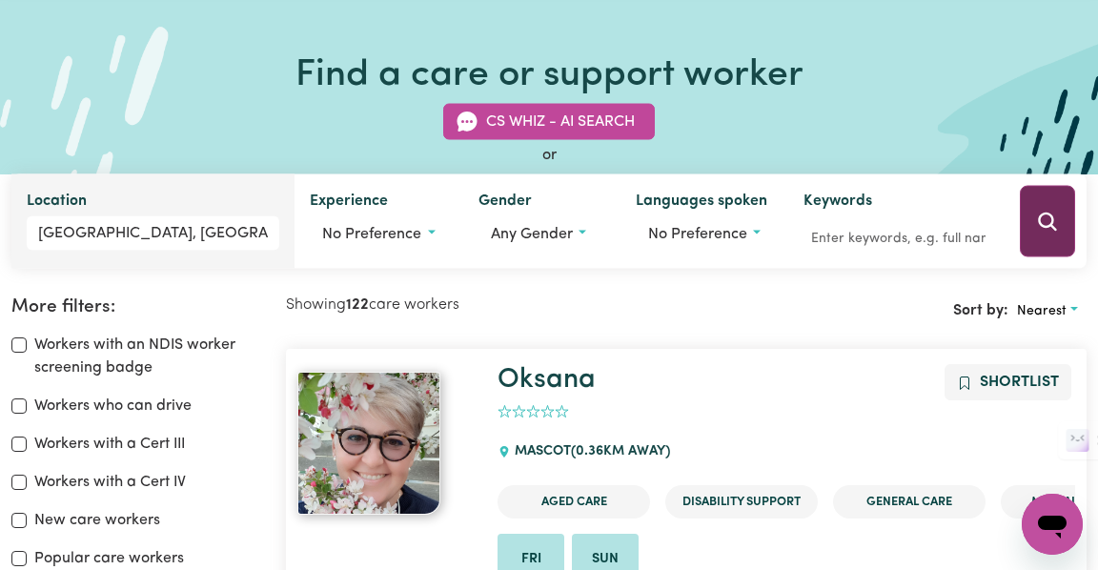
click at [1067, 235] on button "Search" at bounding box center [1047, 222] width 55 height 72
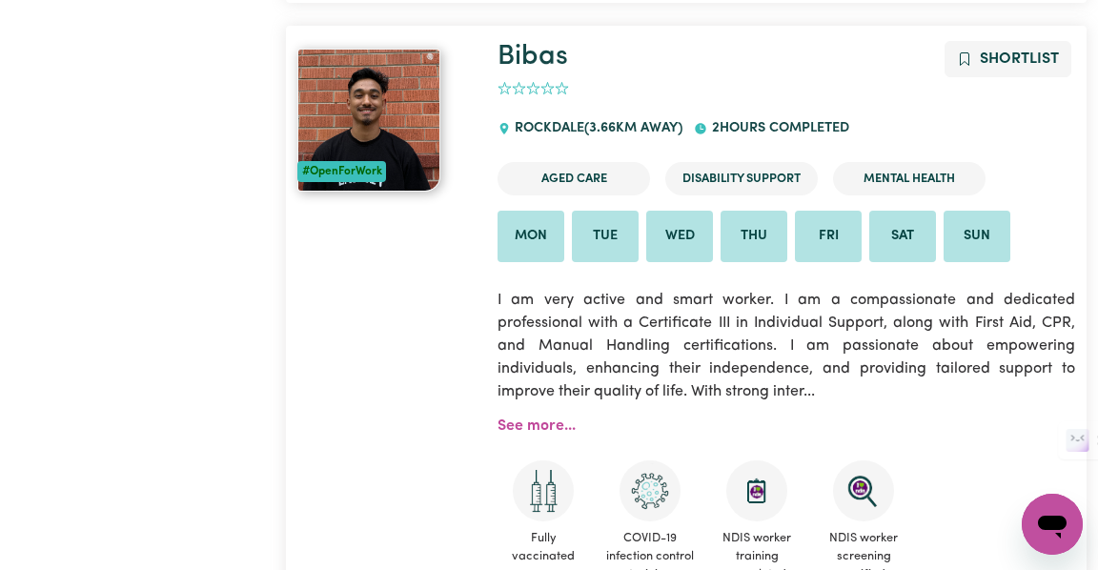
scroll to position [25048, 0]
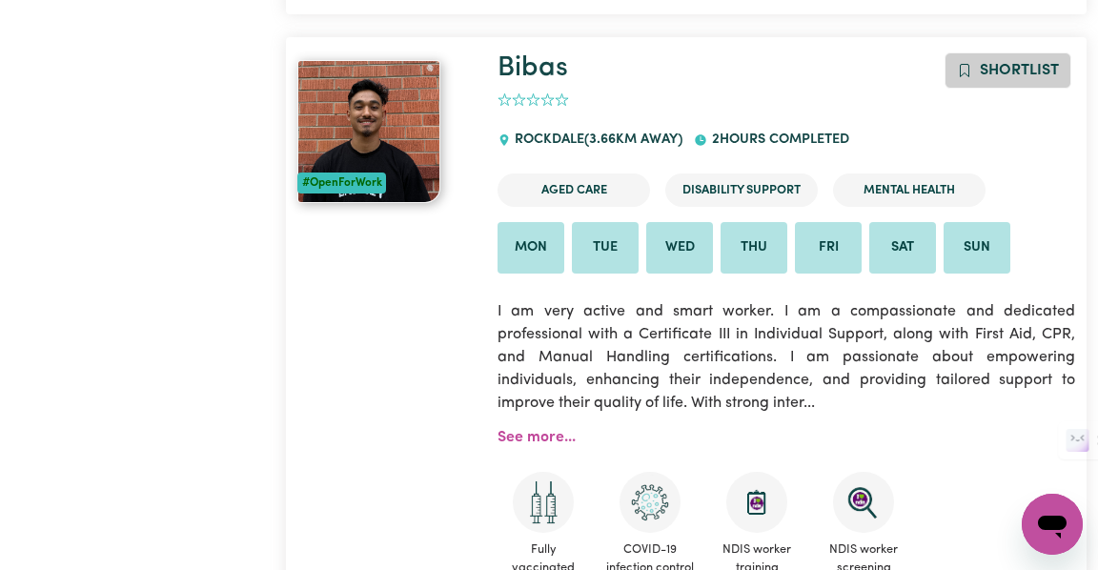
click at [1050, 63] on span "Shortlist" at bounding box center [1019, 70] width 79 height 15
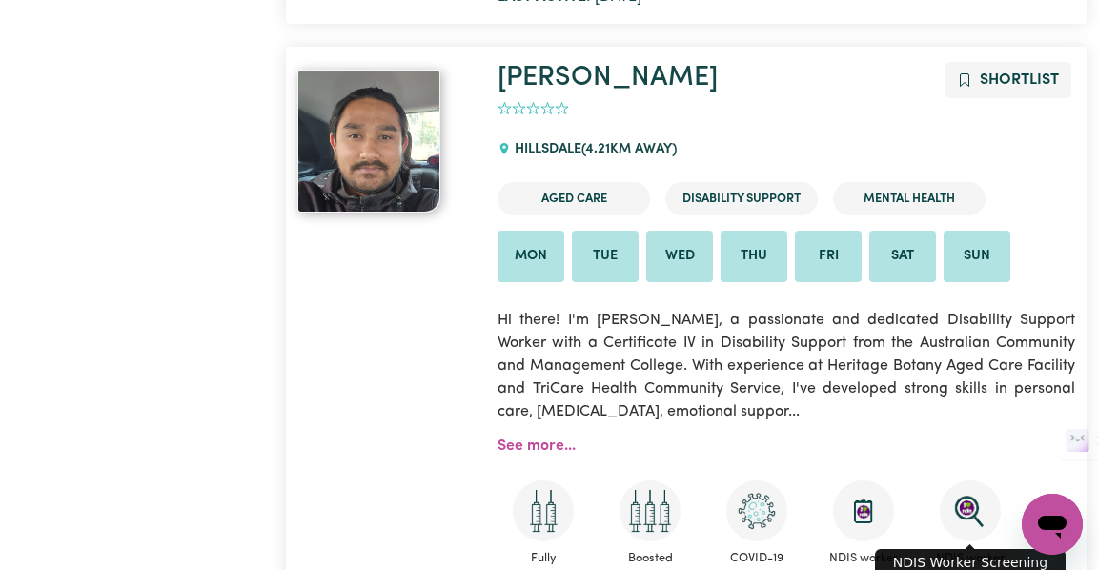
scroll to position [34361, 0]
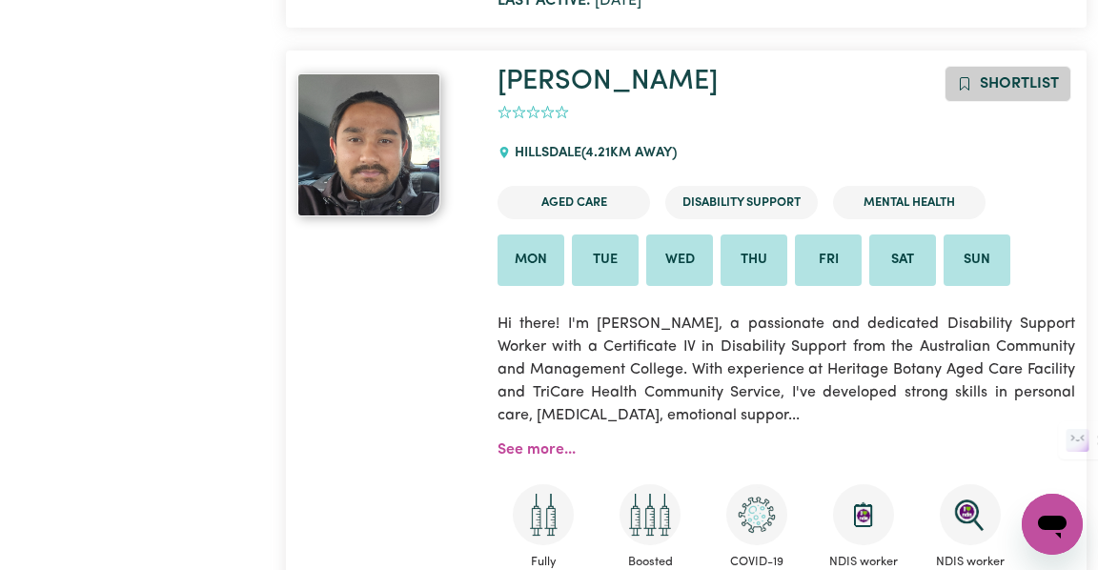
click at [1053, 76] on span "Shortlist" at bounding box center [1019, 83] width 79 height 15
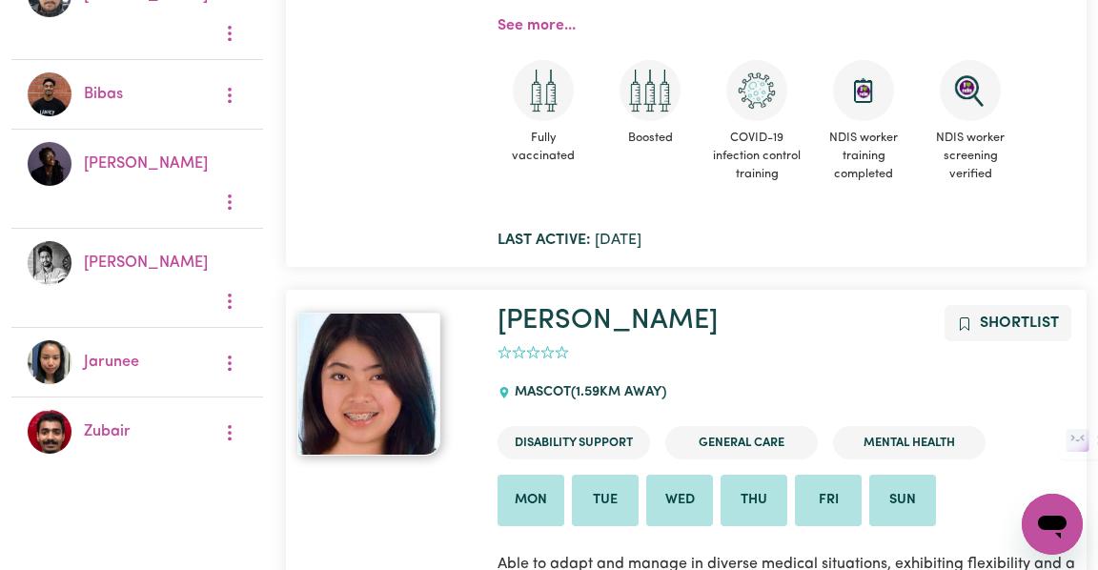
scroll to position [0, 0]
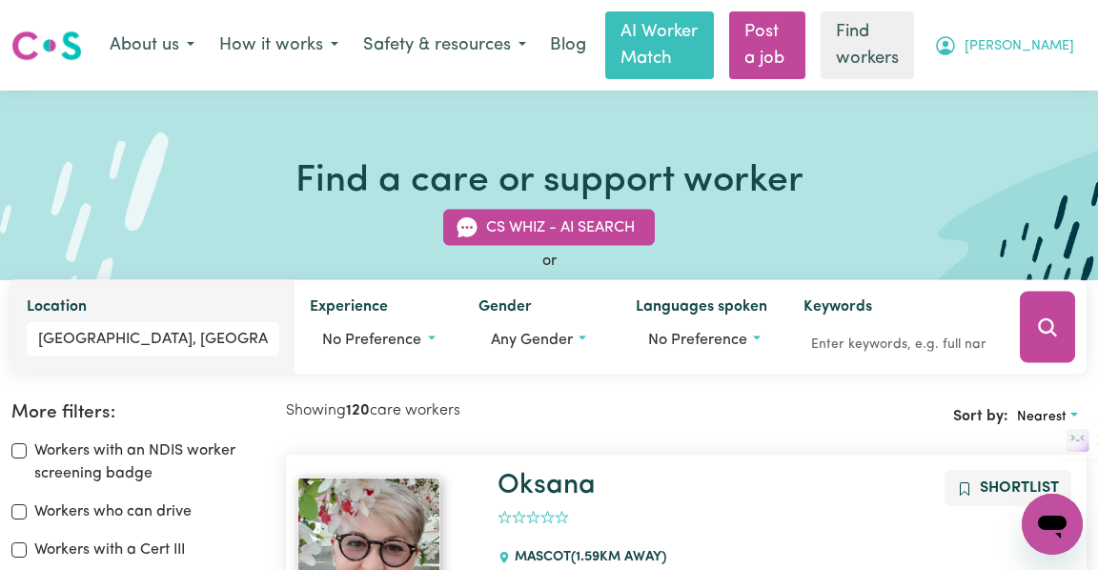
click at [1063, 58] on button "Maia" at bounding box center [1004, 46] width 165 height 40
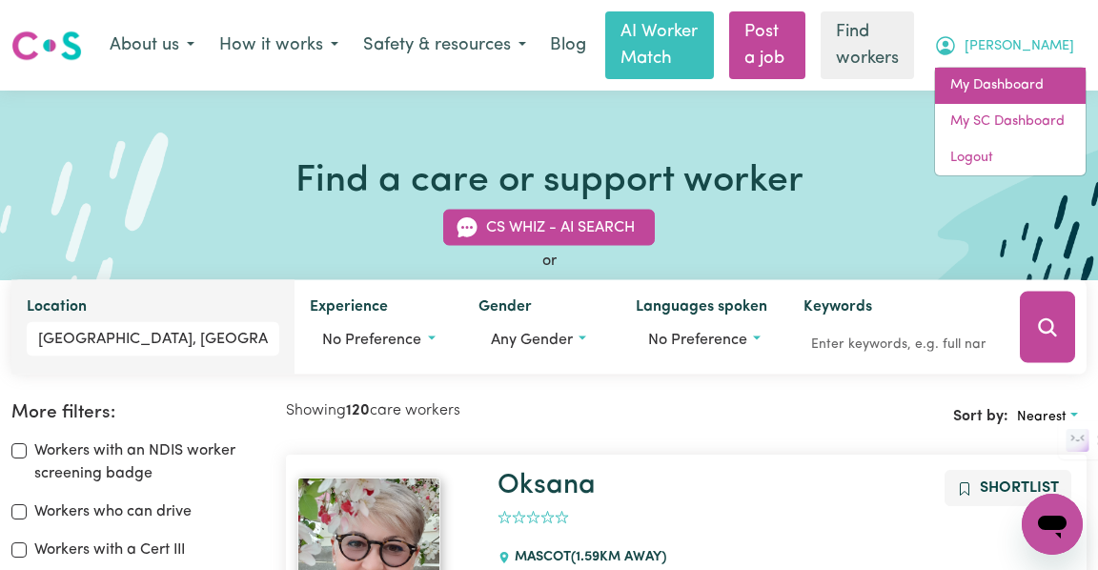
click at [1016, 83] on link "My Dashboard" at bounding box center [1010, 86] width 151 height 36
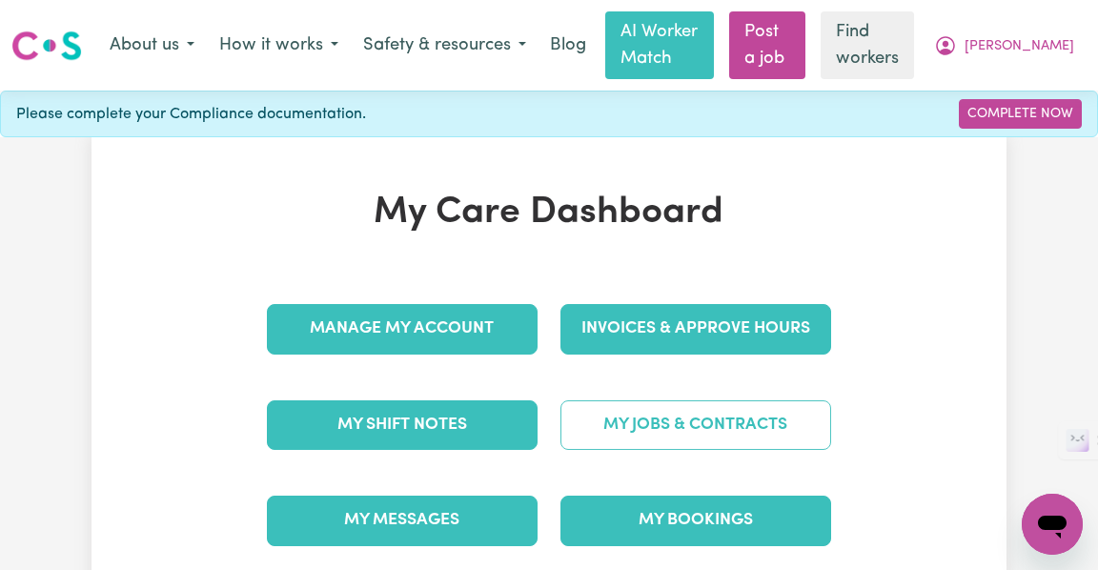
scroll to position [108, 0]
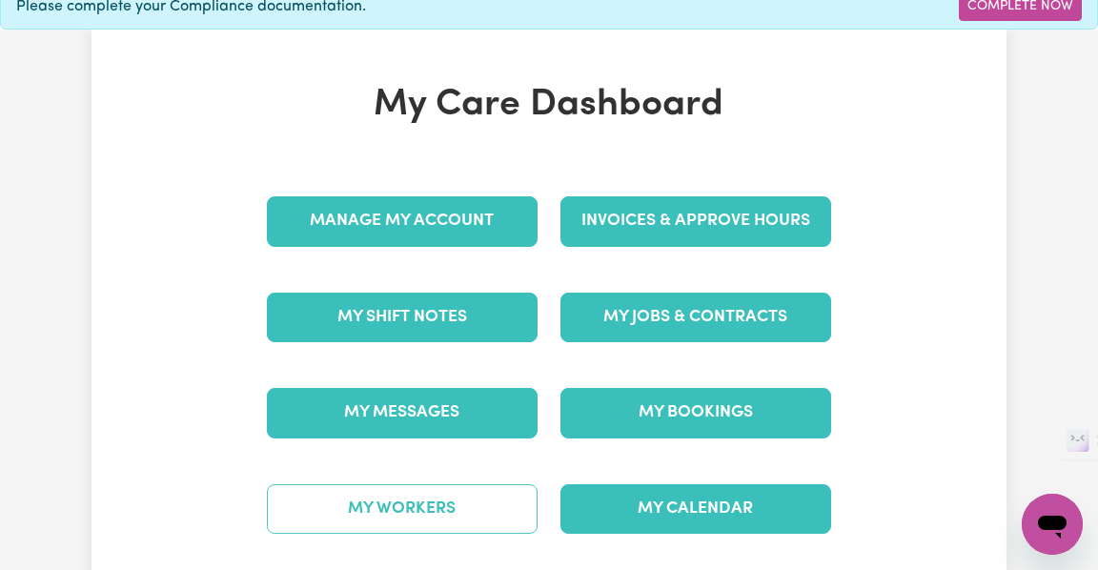
click at [372, 515] on link "My Workers" at bounding box center [402, 509] width 271 height 50
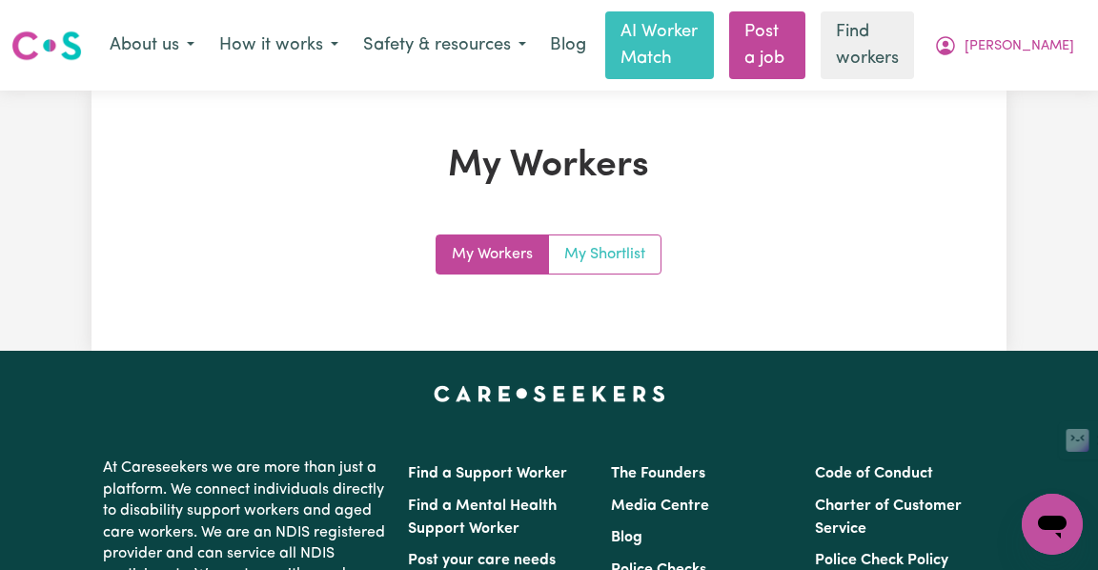
click at [615, 253] on link "My Shortlist" at bounding box center [605, 255] width 112 height 38
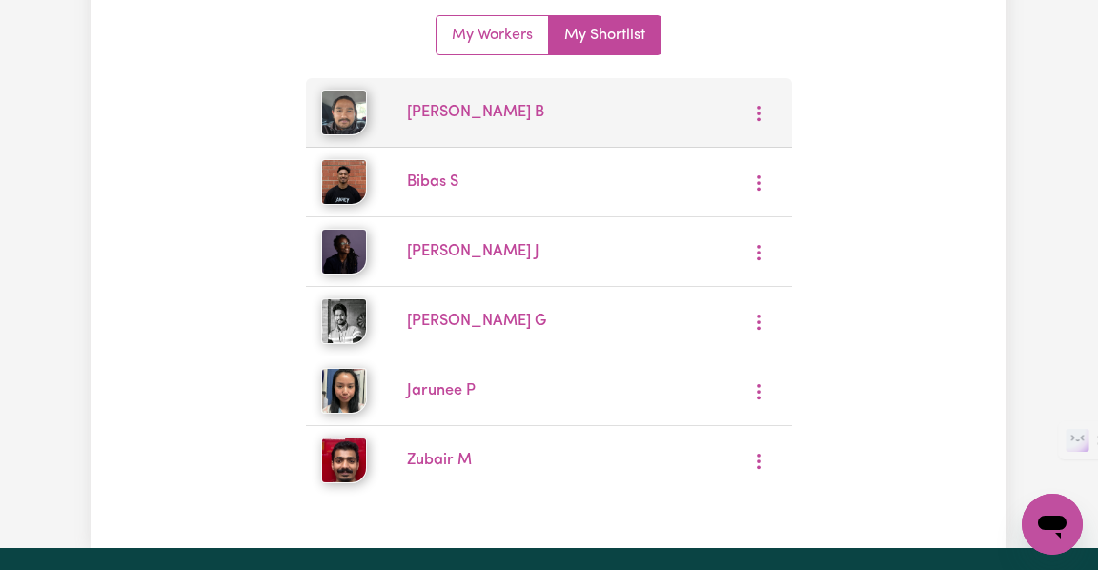
scroll to position [217, 0]
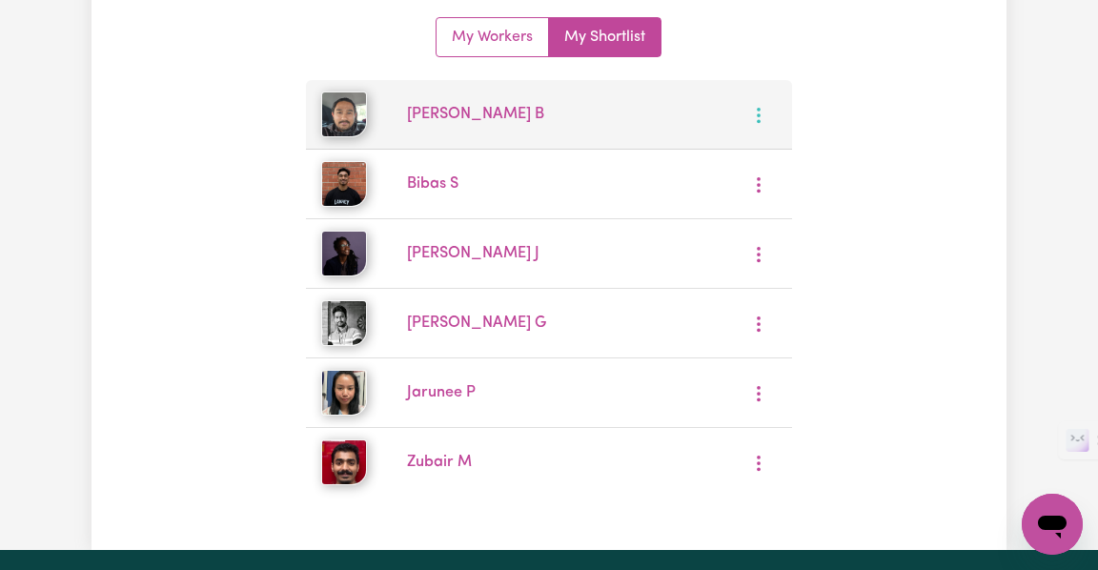
click at [760, 122] on button "More options" at bounding box center [759, 115] width 36 height 30
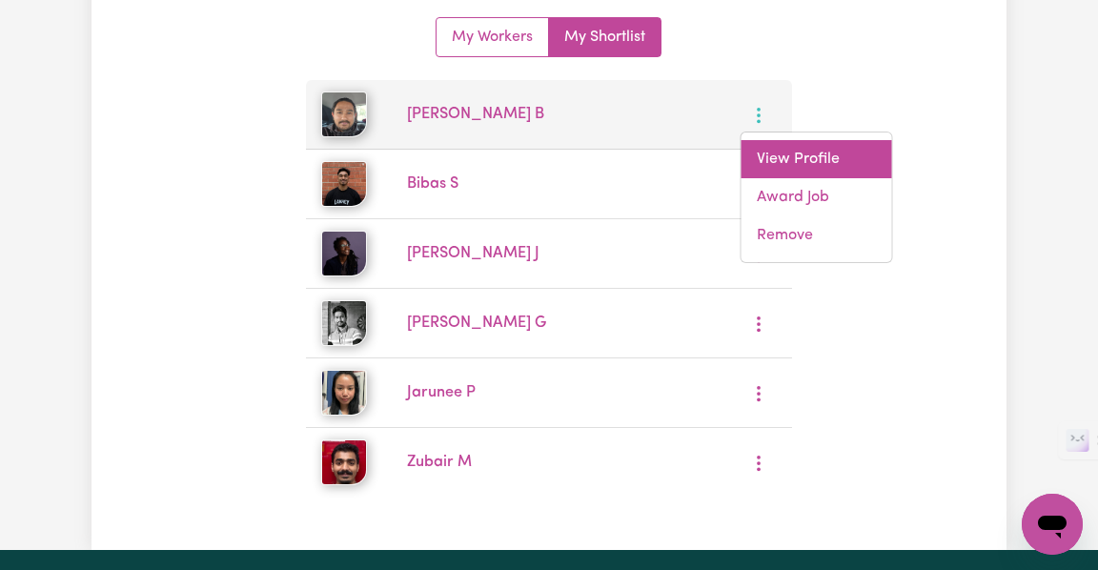
click at [806, 159] on link "View Profile" at bounding box center [817, 159] width 151 height 38
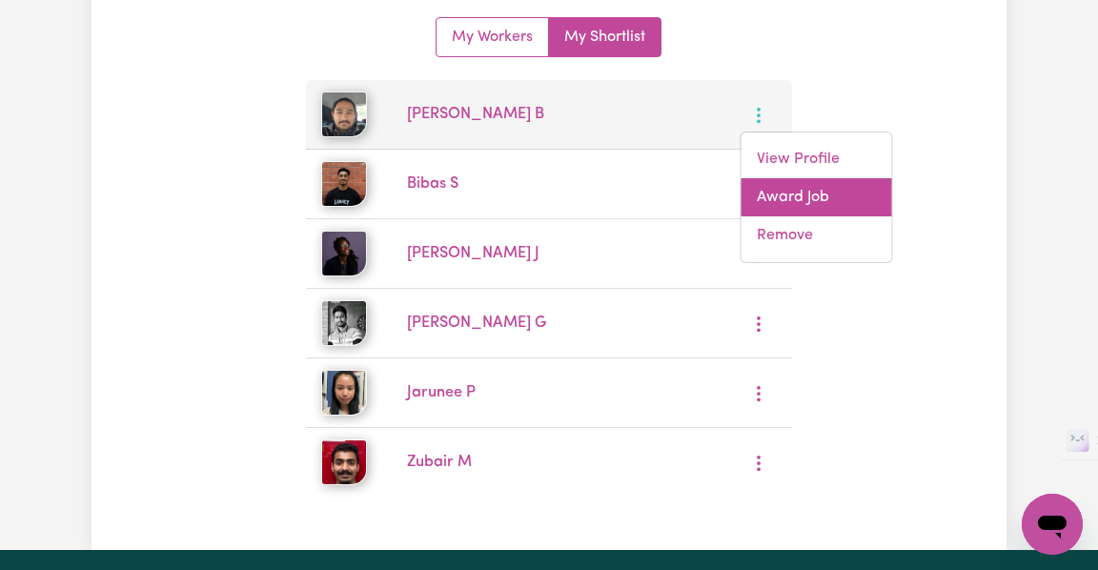
click at [837, 199] on link "Award Job" at bounding box center [817, 197] width 151 height 38
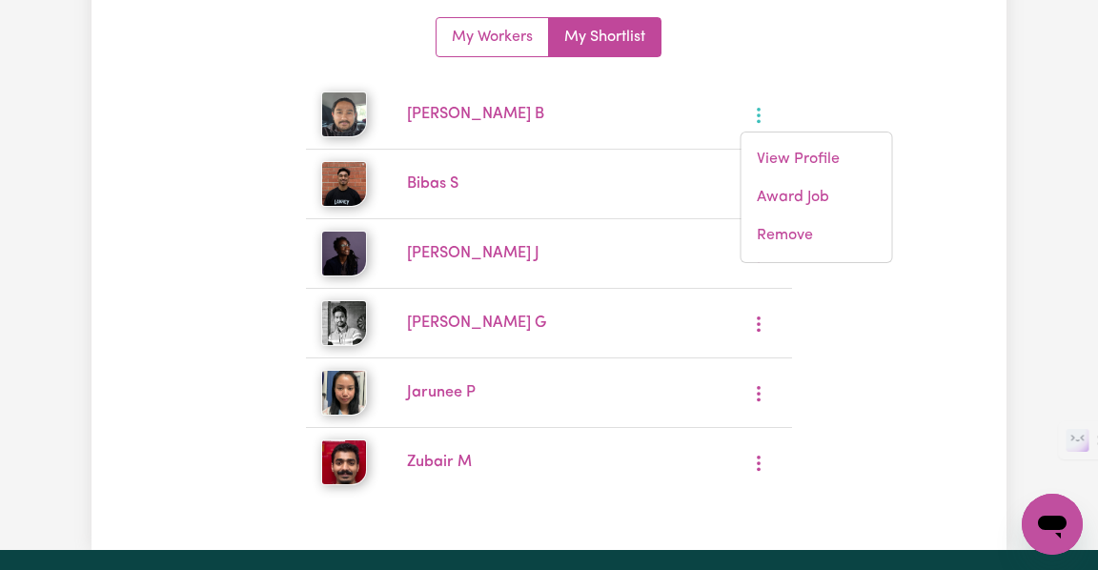
click at [968, 248] on div "My Workers My Workers My Shortlist Susan B View Profile Award Job Remove Bibas …" at bounding box center [549, 212] width 915 height 570
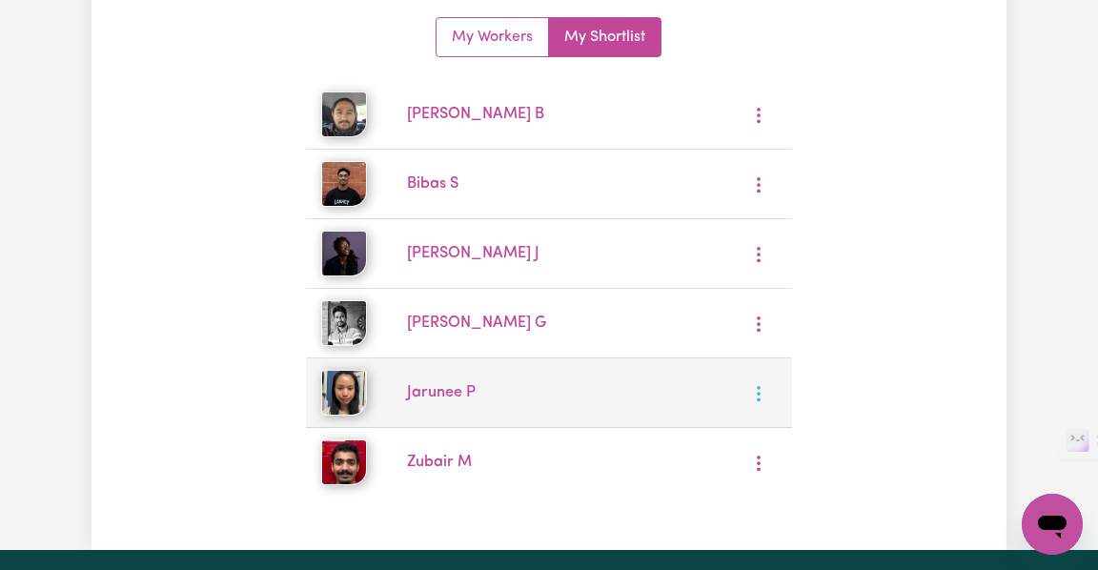
click at [764, 393] on button "More options" at bounding box center [759, 394] width 36 height 30
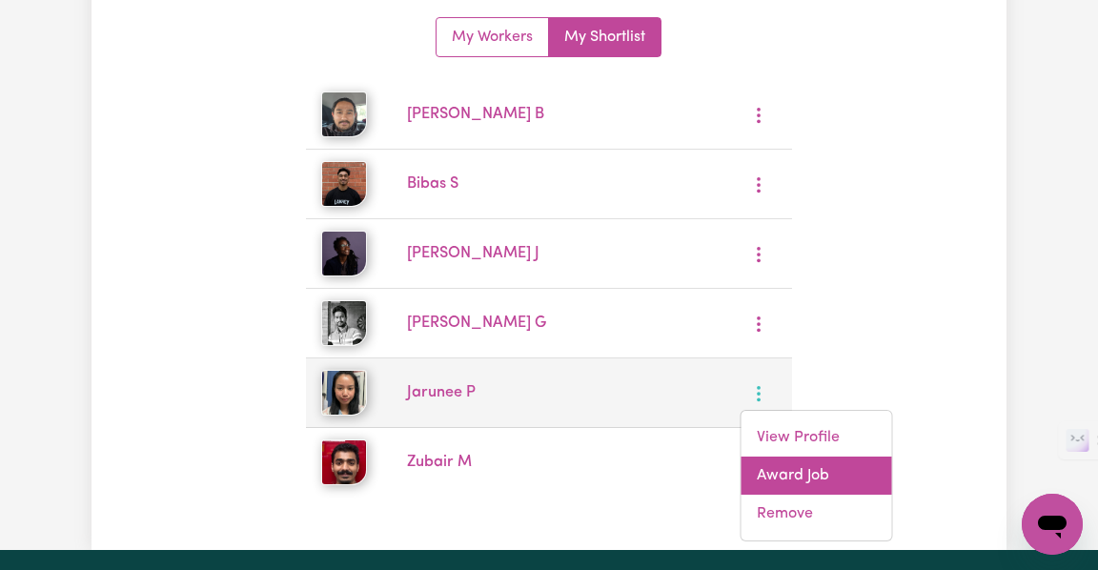
click at [805, 472] on link "Award Job" at bounding box center [817, 476] width 151 height 38
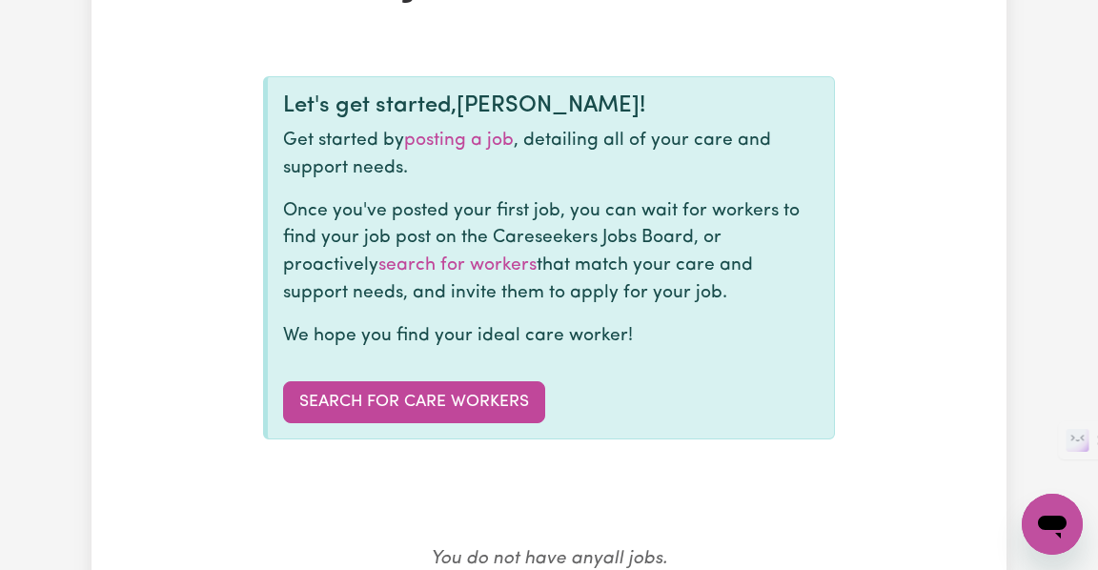
scroll to position [176, 0]
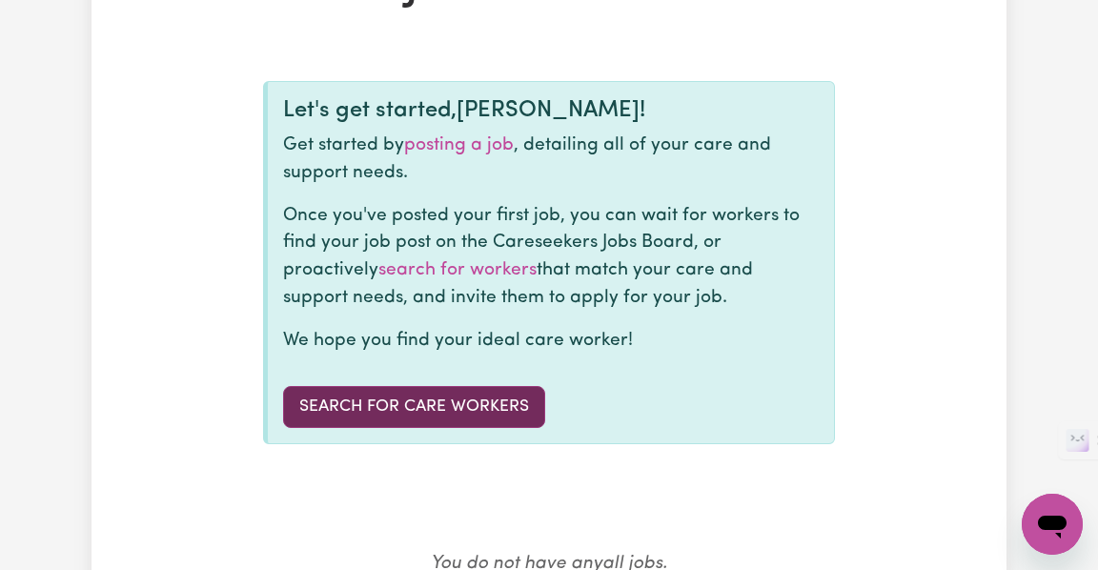
click at [494, 397] on link "Search for care workers" at bounding box center [414, 407] width 262 height 42
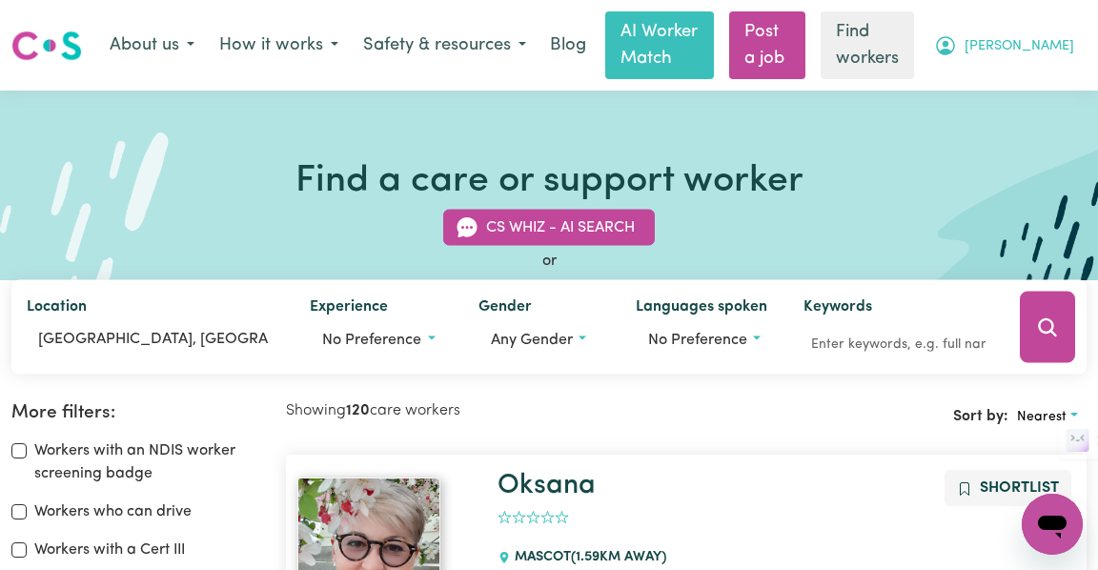
click at [1045, 46] on span "Maia" at bounding box center [1020, 46] width 110 height 21
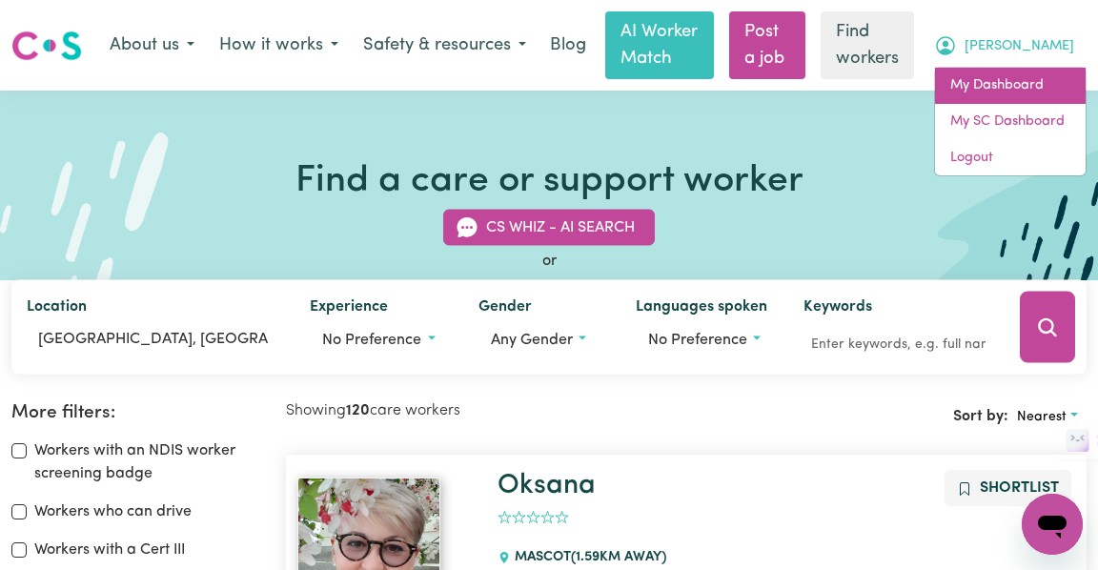
click at [994, 79] on link "My Dashboard" at bounding box center [1010, 86] width 151 height 36
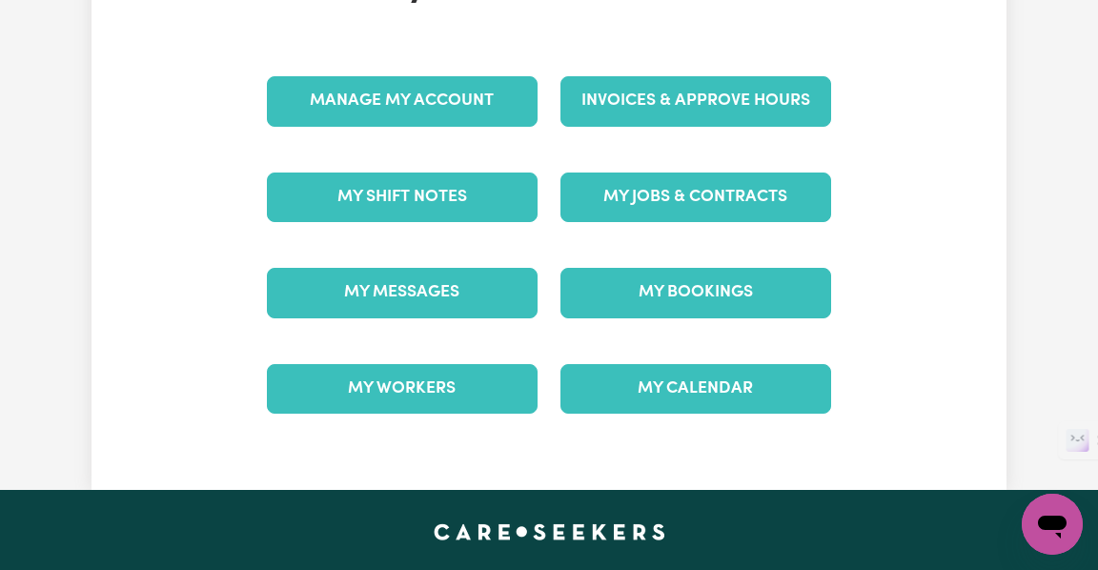
scroll to position [242, 0]
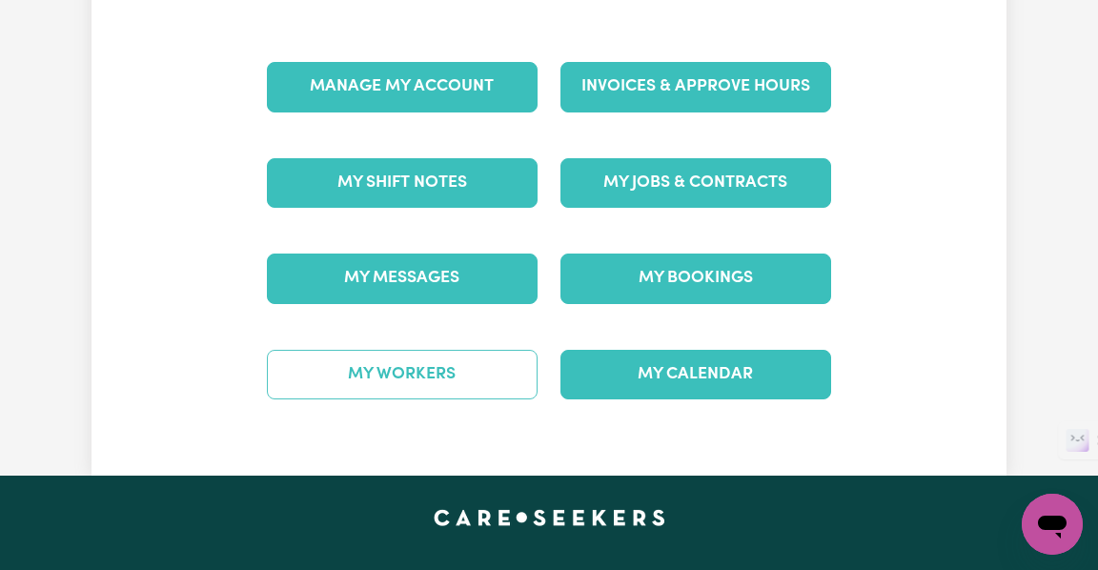
click at [431, 371] on link "My Workers" at bounding box center [402, 375] width 271 height 50
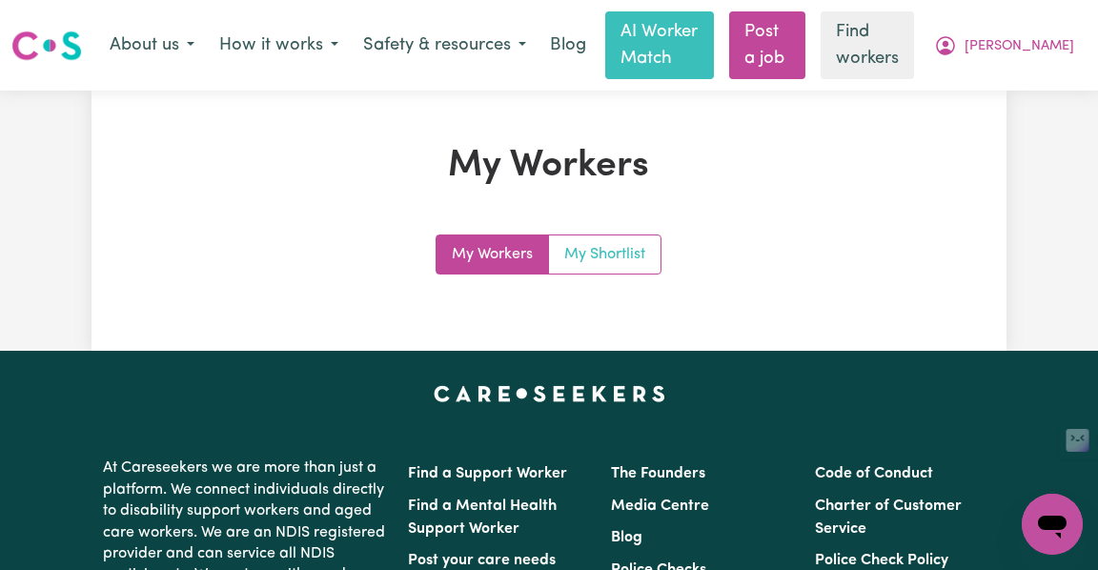
click at [623, 259] on link "My Shortlist" at bounding box center [605, 255] width 112 height 38
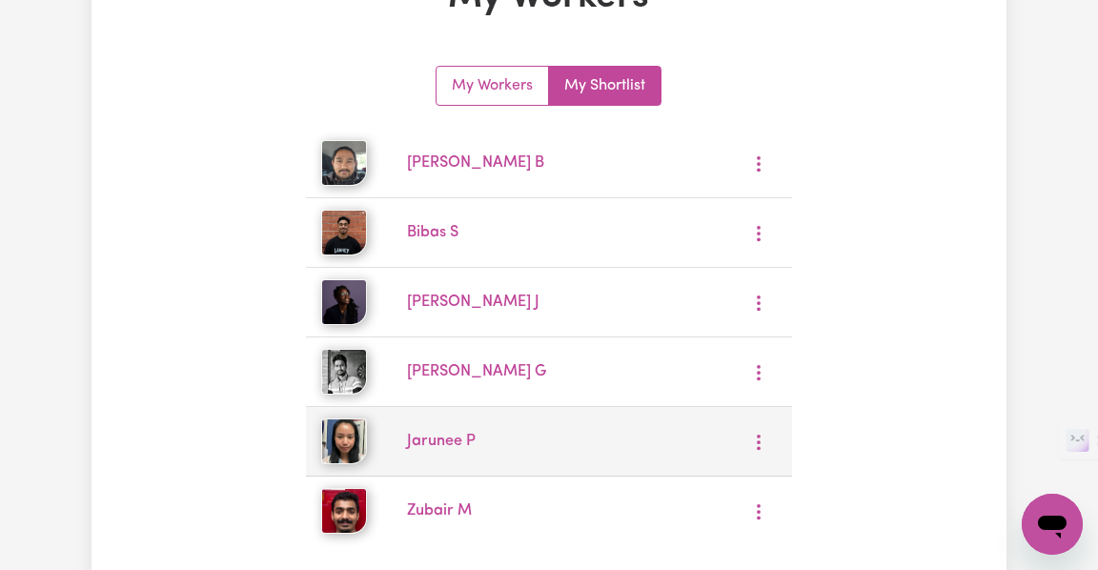
scroll to position [184, 0]
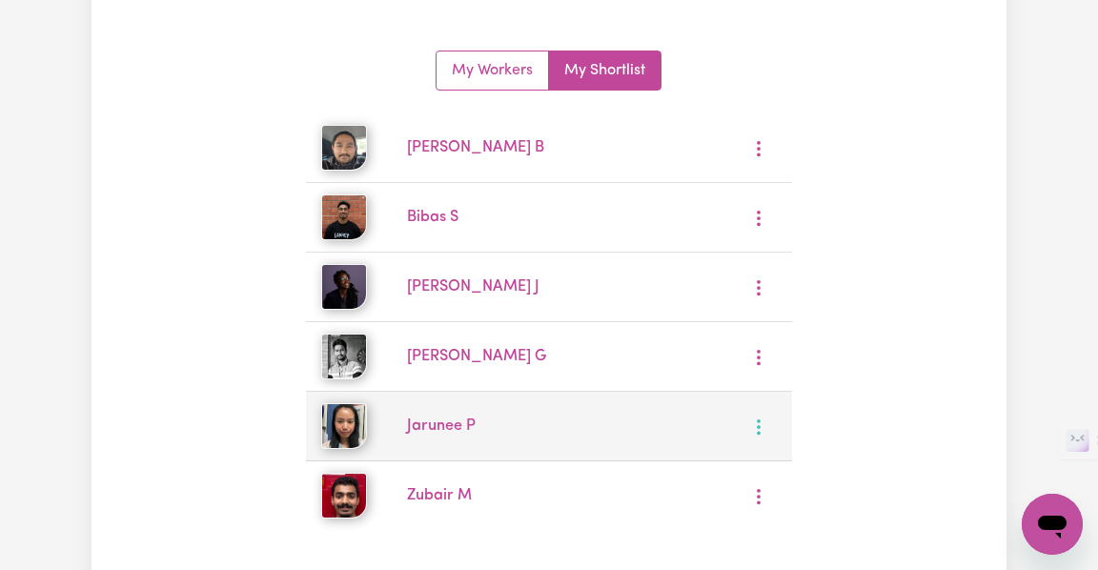
click at [771, 430] on button "More options" at bounding box center [759, 427] width 36 height 30
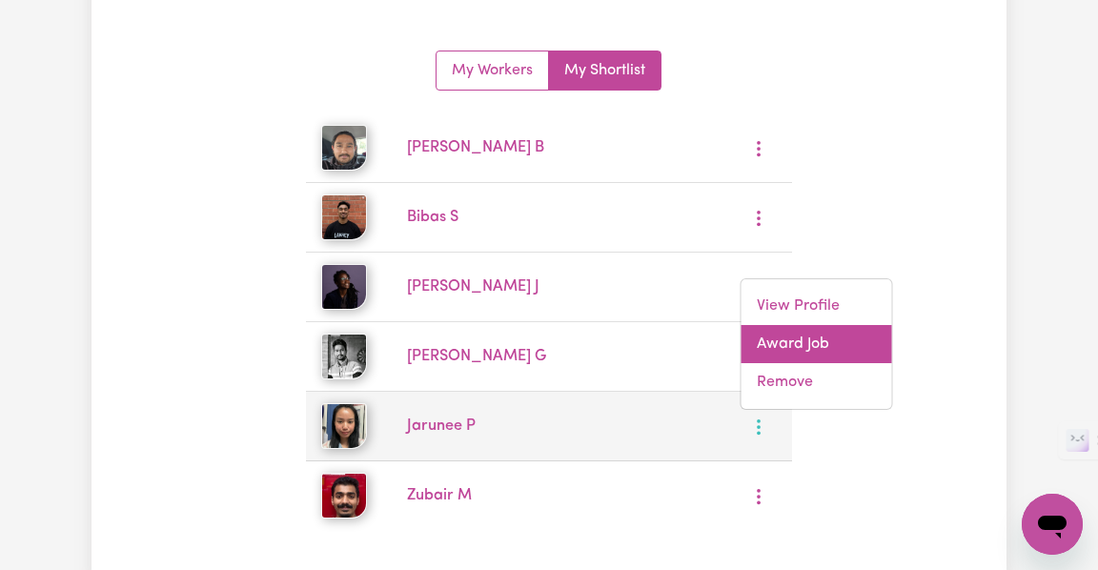
click at [819, 350] on link "Award Job" at bounding box center [817, 344] width 151 height 38
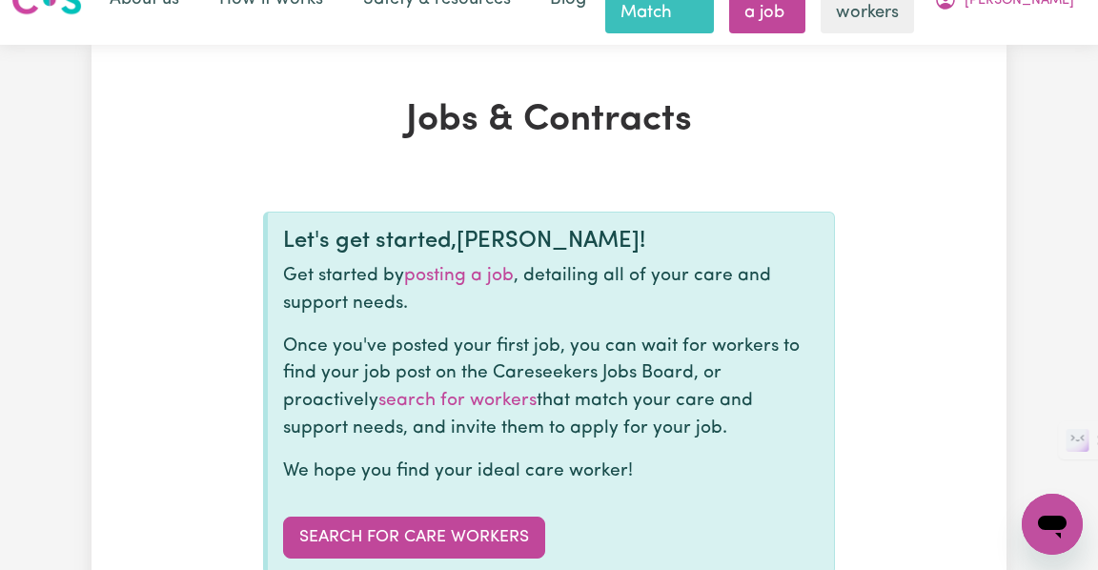
scroll to position [48, 0]
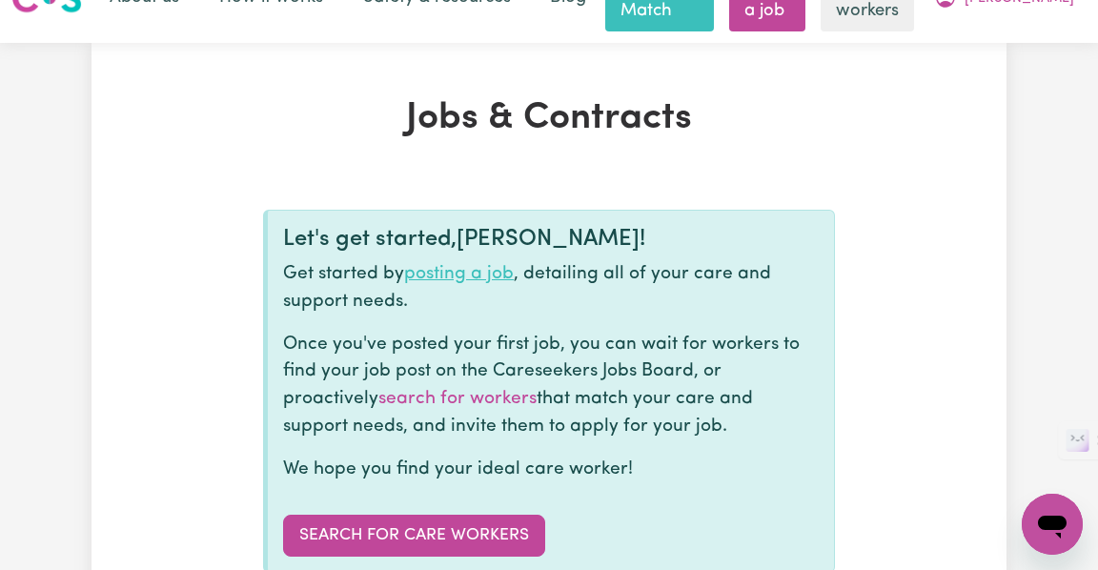
click at [465, 276] on link "posting a job" at bounding box center [459, 274] width 110 height 18
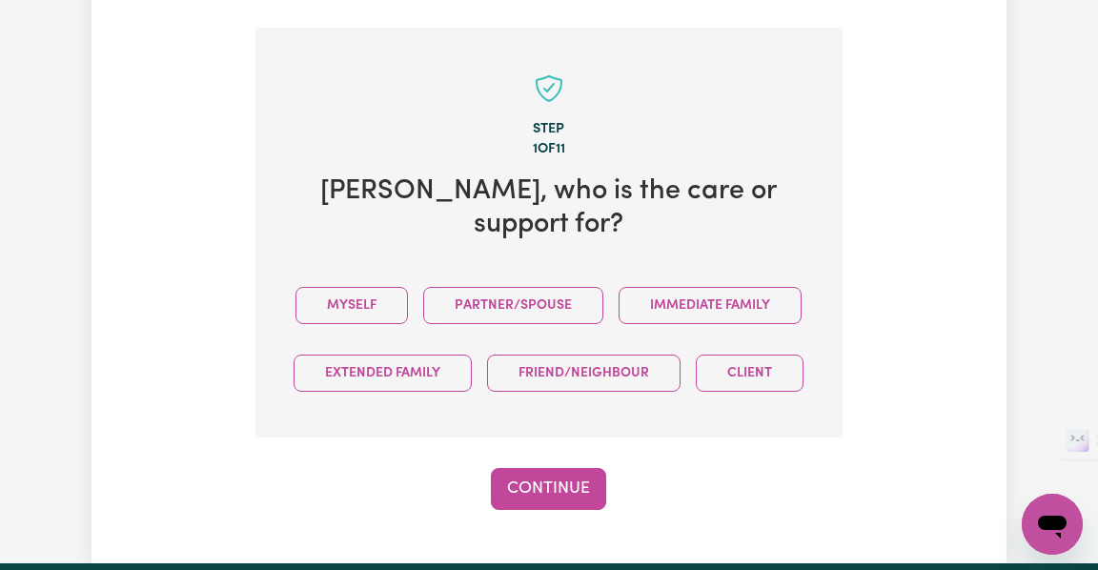
scroll to position [514, 0]
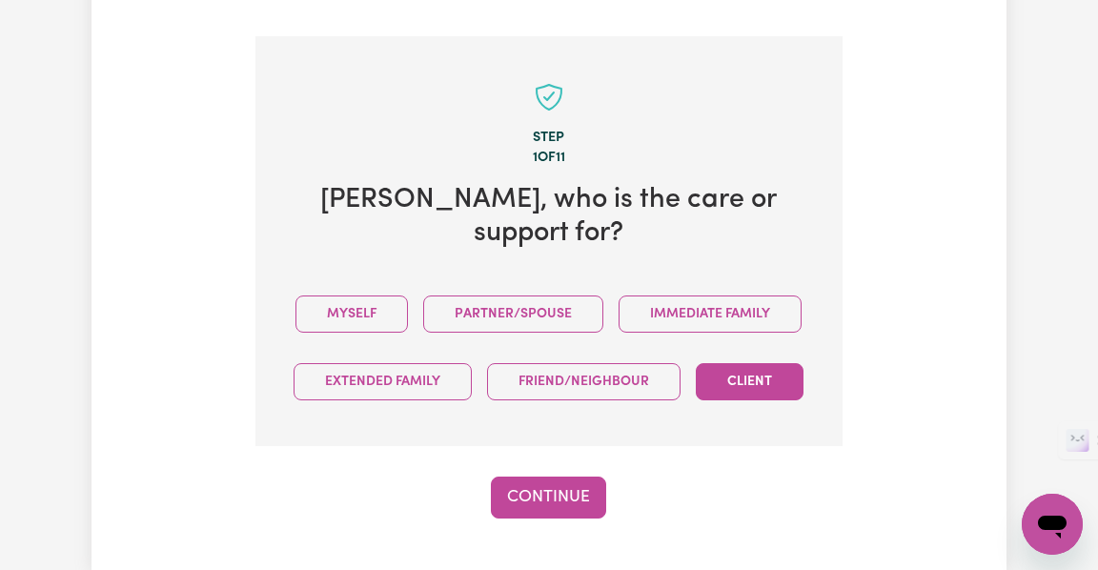
click at [769, 363] on button "Client" at bounding box center [750, 381] width 108 height 37
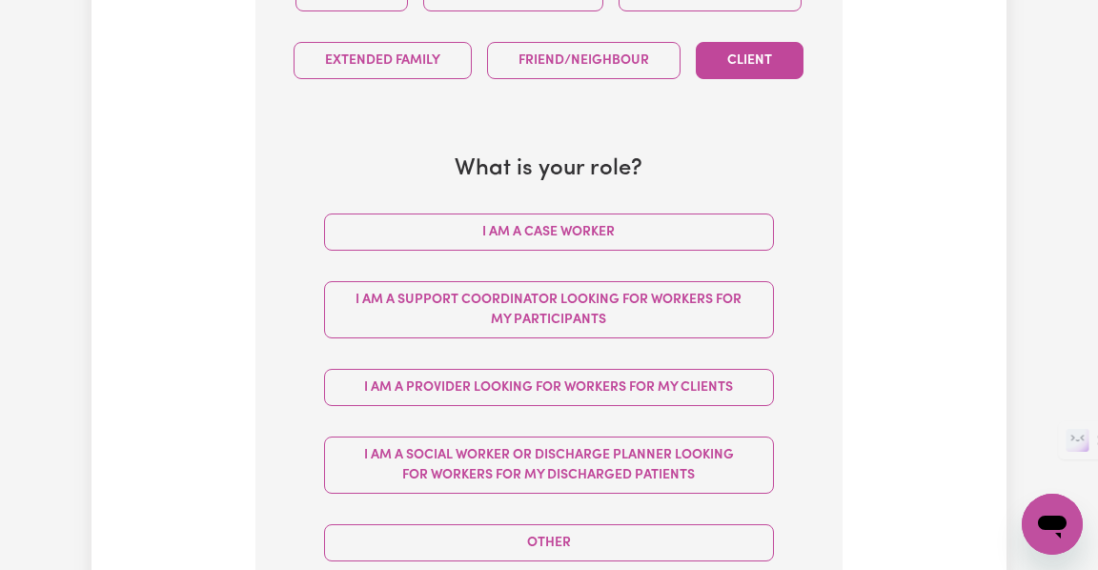
scroll to position [837, 0]
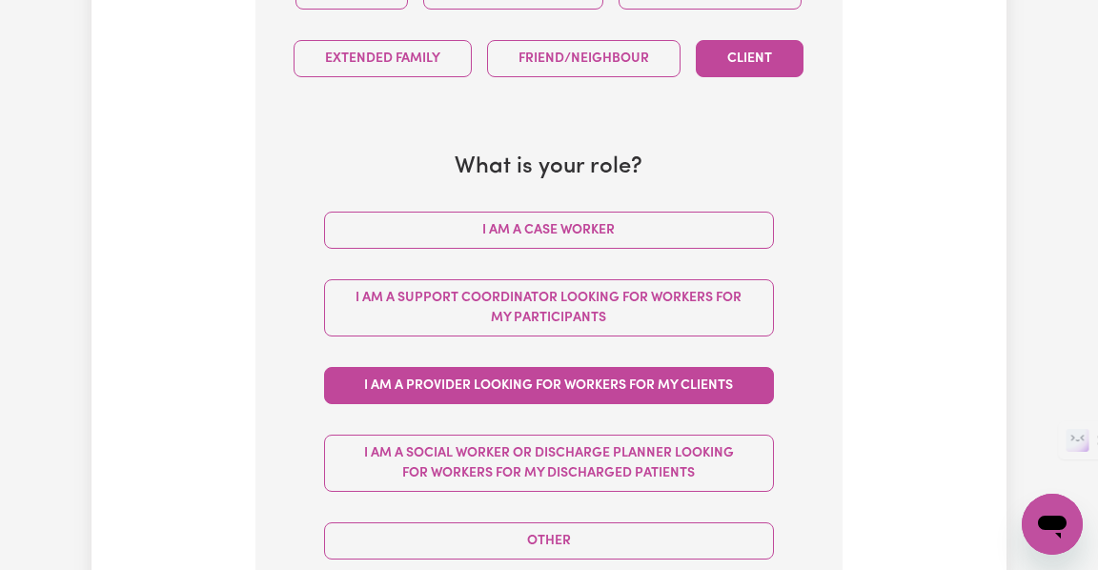
click at [720, 367] on button "I am a Provider looking for workers for my clients" at bounding box center [549, 385] width 450 height 37
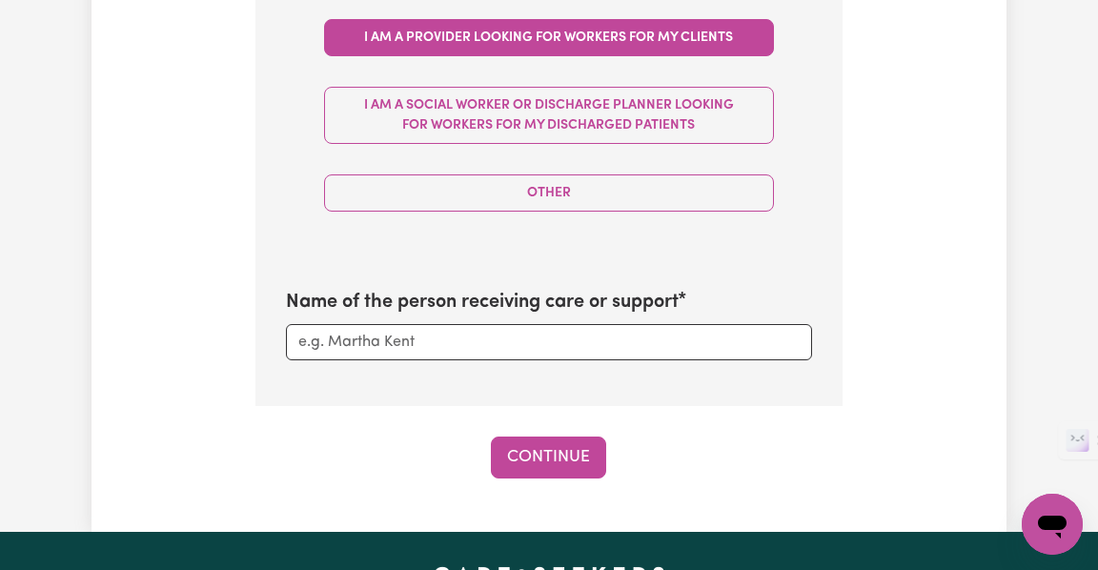
scroll to position [1193, 0]
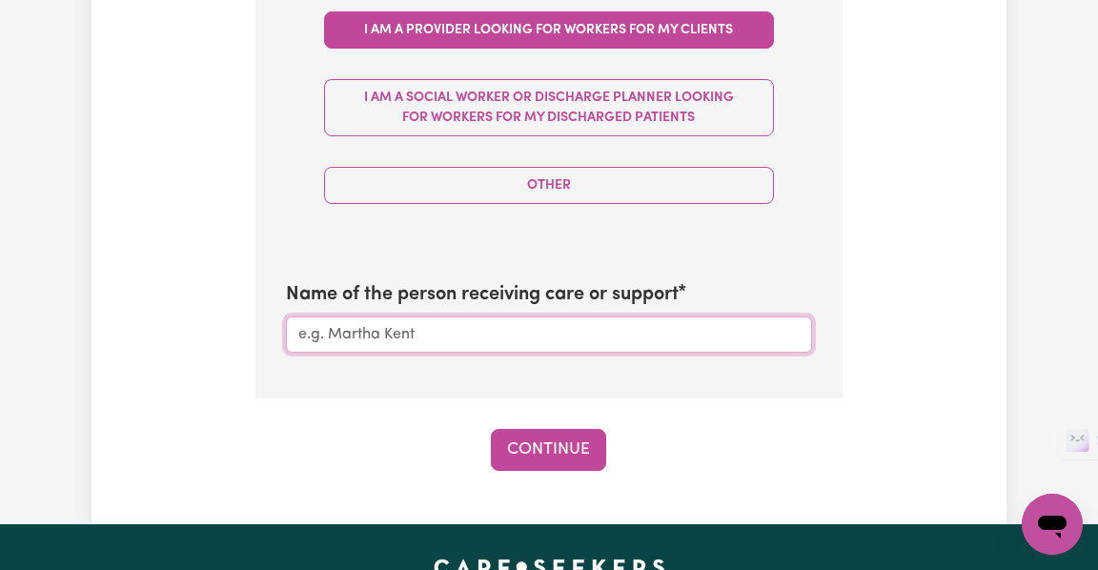
click at [480, 317] on input "Name of the person receiving care or support" at bounding box center [549, 335] width 526 height 36
type input "Maia T"
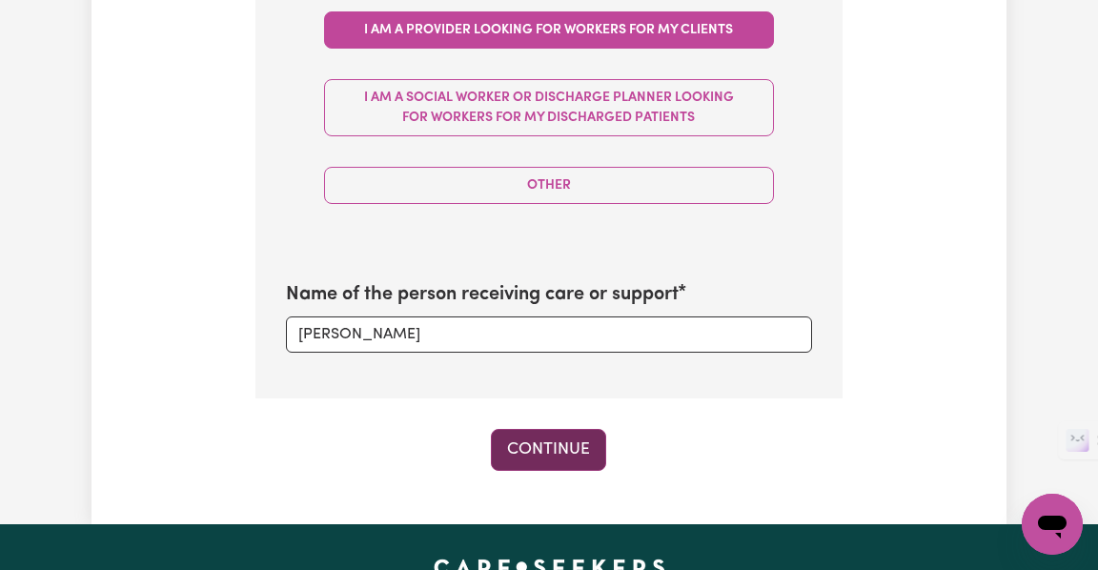
click at [567, 429] on button "Continue" at bounding box center [548, 450] width 115 height 42
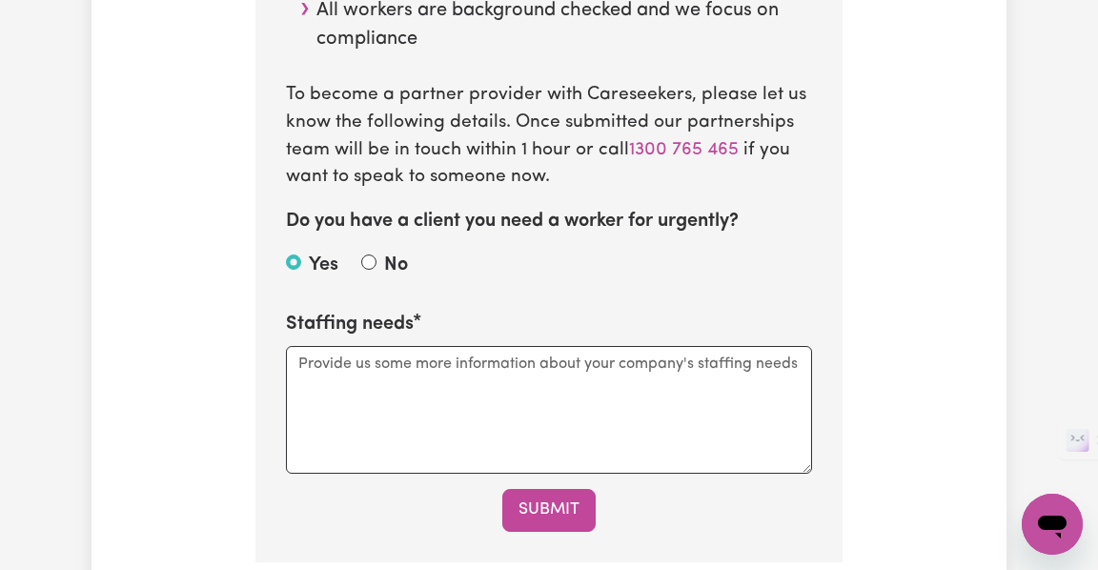
scroll to position [1135, 0]
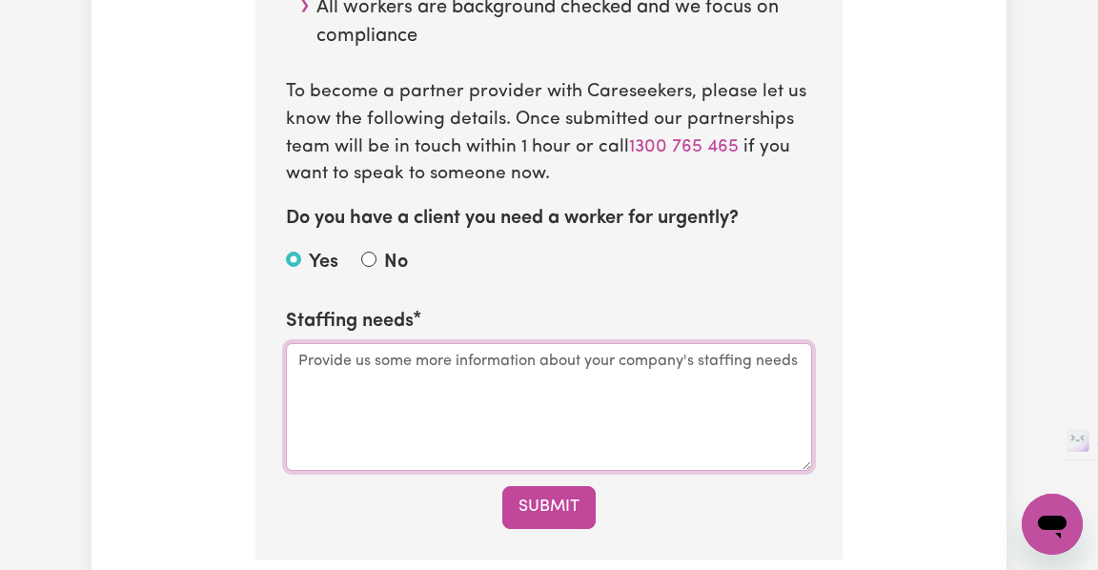
click at [405, 414] on textarea "Staffing needs" at bounding box center [549, 407] width 526 height 128
paste textarea "Someone familiar with schizophrenia, hoarding, and behavioural challenges. Expe…"
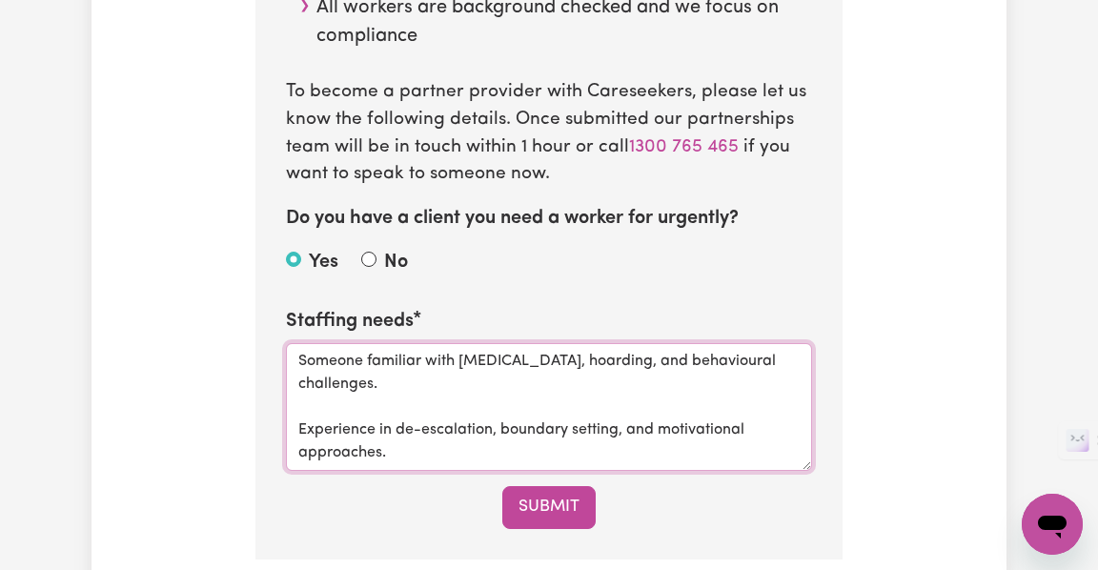
click at [435, 403] on textarea "Someone familiar with schizophrenia, hoarding, and behavioural challenges. Expe…" at bounding box center [549, 407] width 526 height 128
click at [298, 361] on textarea "Someone familiar with schizophrenia, hoarding, and behavioural challenges. Expe…" at bounding box center [549, 407] width 526 height 128
click at [302, 403] on textarea "Someone familiar with schizophrenia, hoarding, and behavioural challenges. Expe…" at bounding box center [549, 407] width 526 height 128
paste textarea "Can balance practical support (cleaning, organising, daily living tasks) with e…"
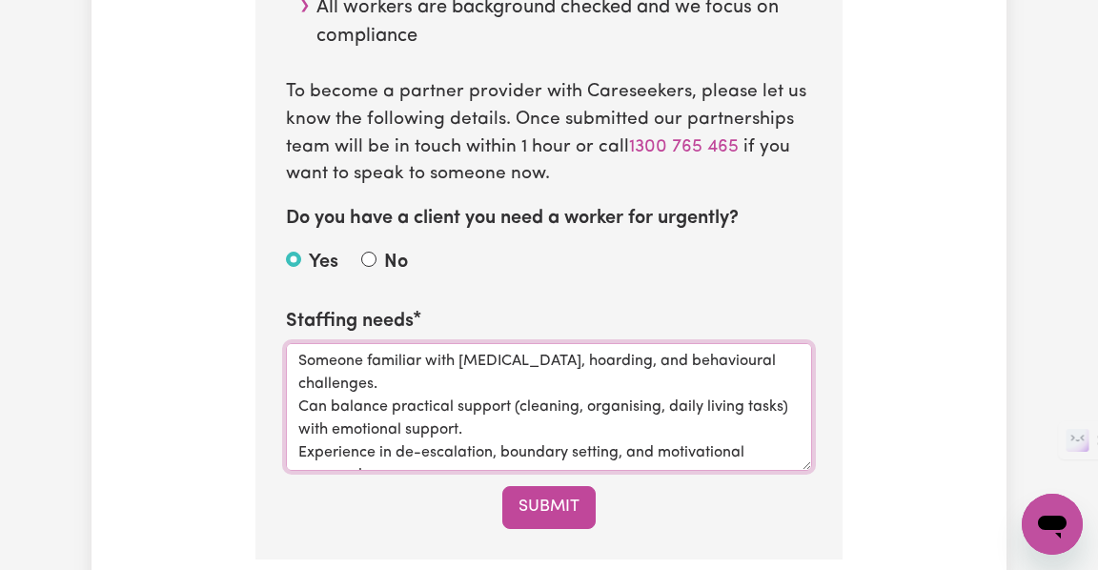
click at [395, 389] on textarea "Someone familiar with schizophrenia, hoarding, and behavioural challenges. Can …" at bounding box center [549, 407] width 526 height 128
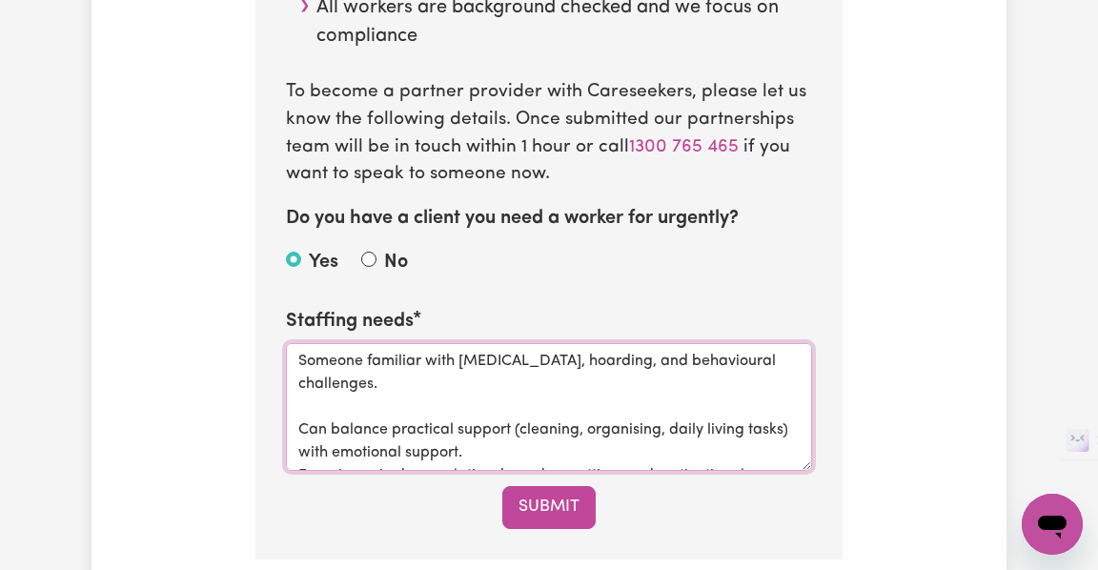
click at [488, 450] on textarea "Someone familiar with schizophrenia, hoarding, and behavioural challenges. Can …" at bounding box center [549, 407] width 526 height 128
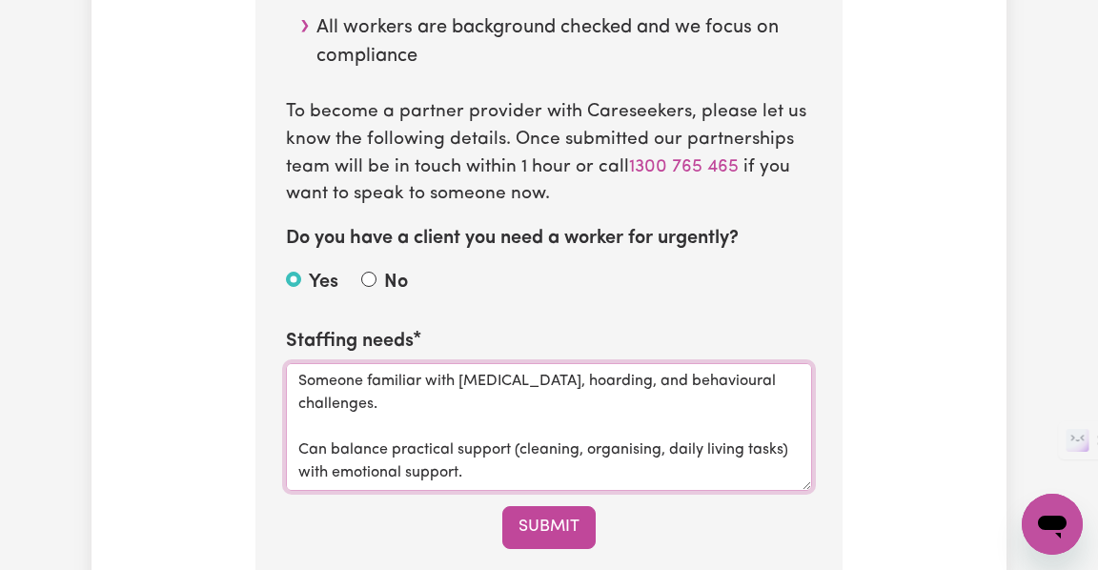
scroll to position [1173, 0]
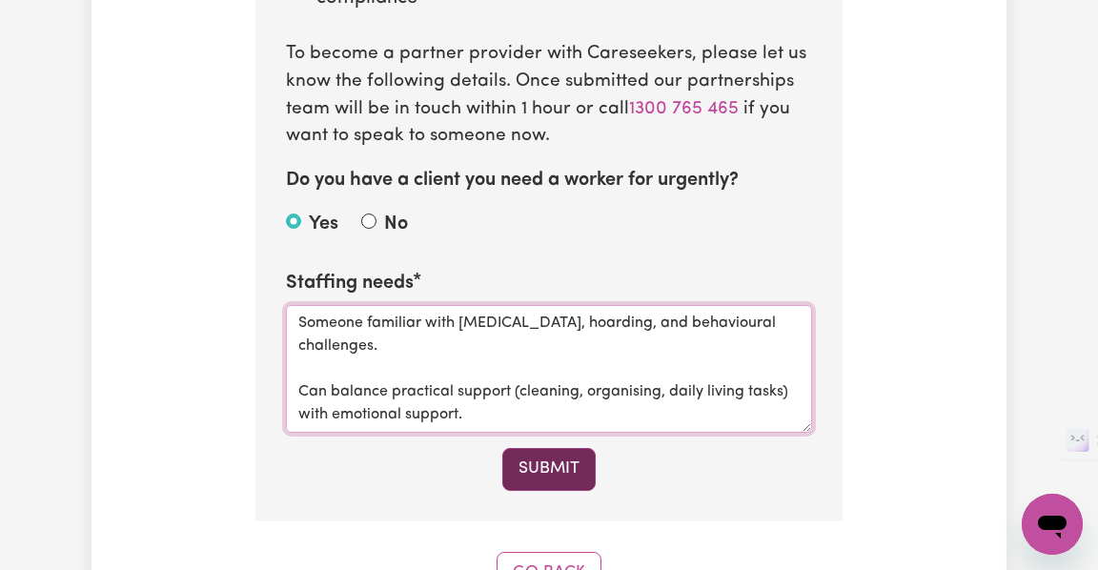
type textarea "Someone familiar with schizophrenia, hoarding, and behavioural challenges. Can …"
click at [562, 471] on button "Submit" at bounding box center [549, 469] width 93 height 42
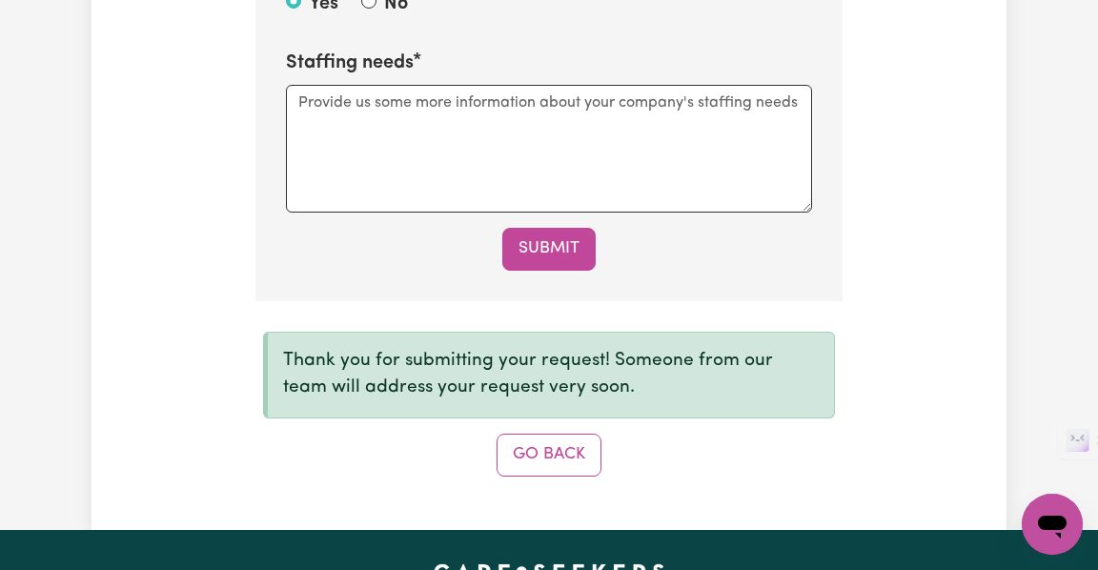
scroll to position [1445, 0]
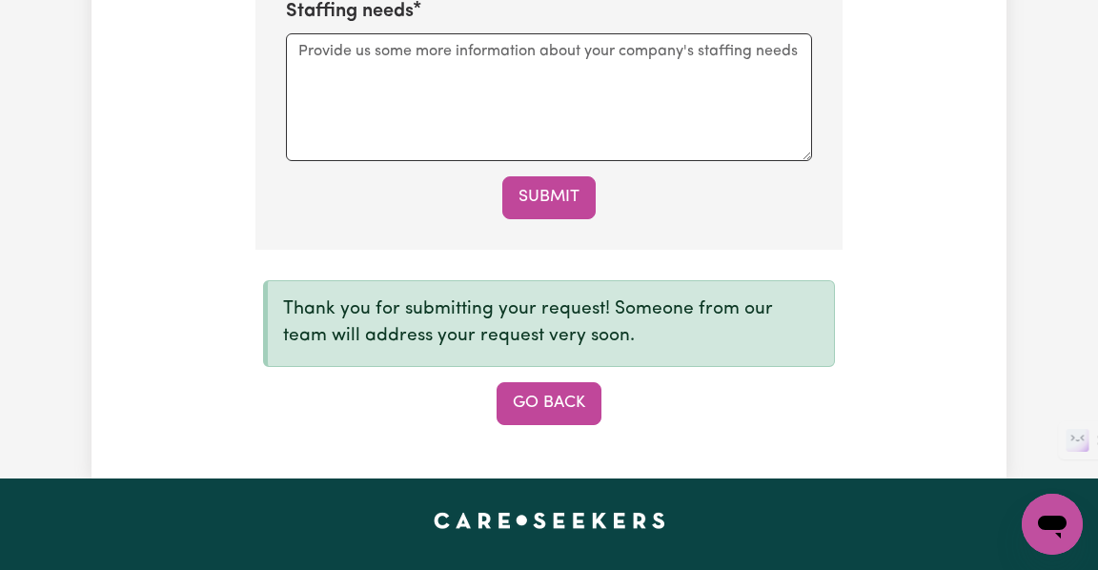
click at [564, 400] on button "Go Back" at bounding box center [549, 403] width 105 height 42
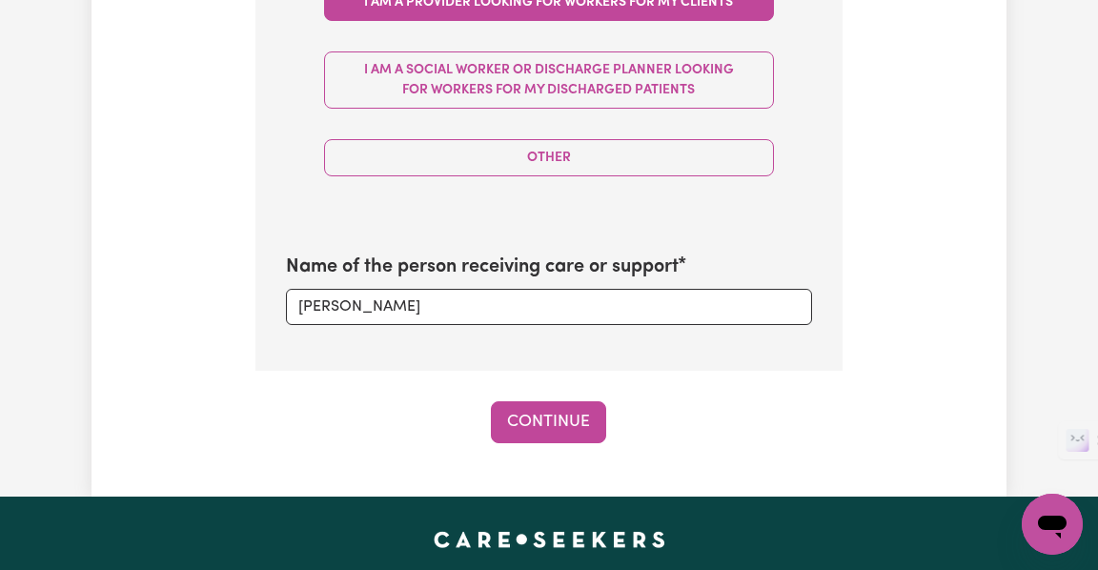
scroll to position [1247, 0]
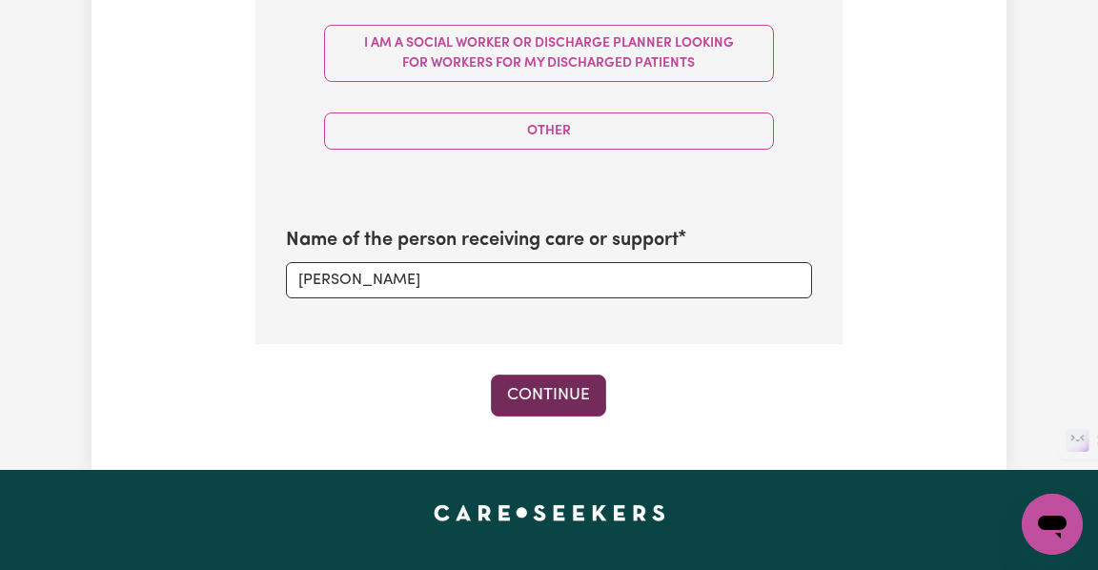
click at [582, 375] on button "Continue" at bounding box center [548, 396] width 115 height 42
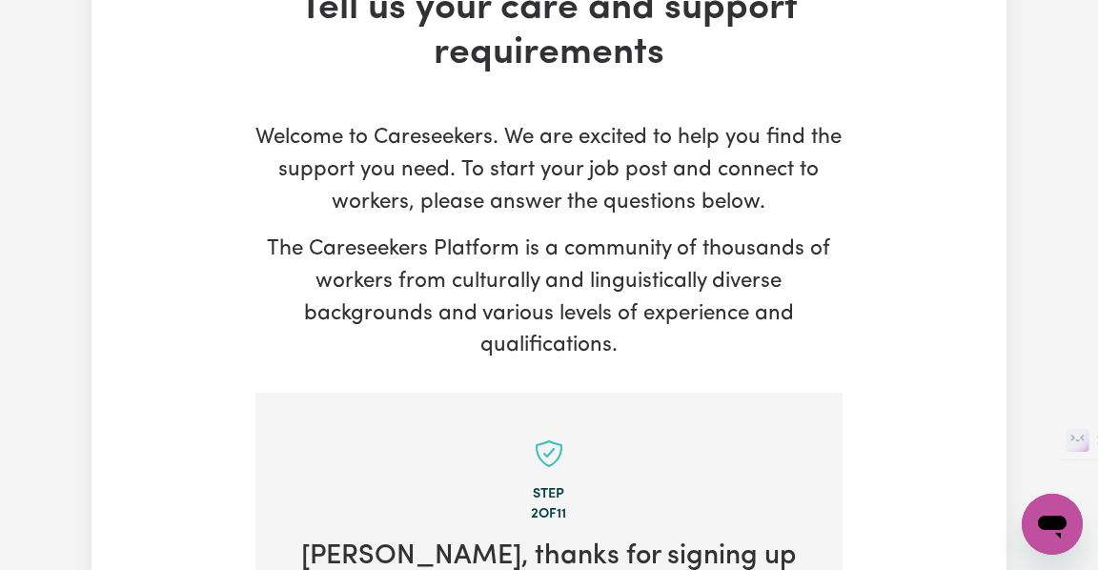
scroll to position [0, 0]
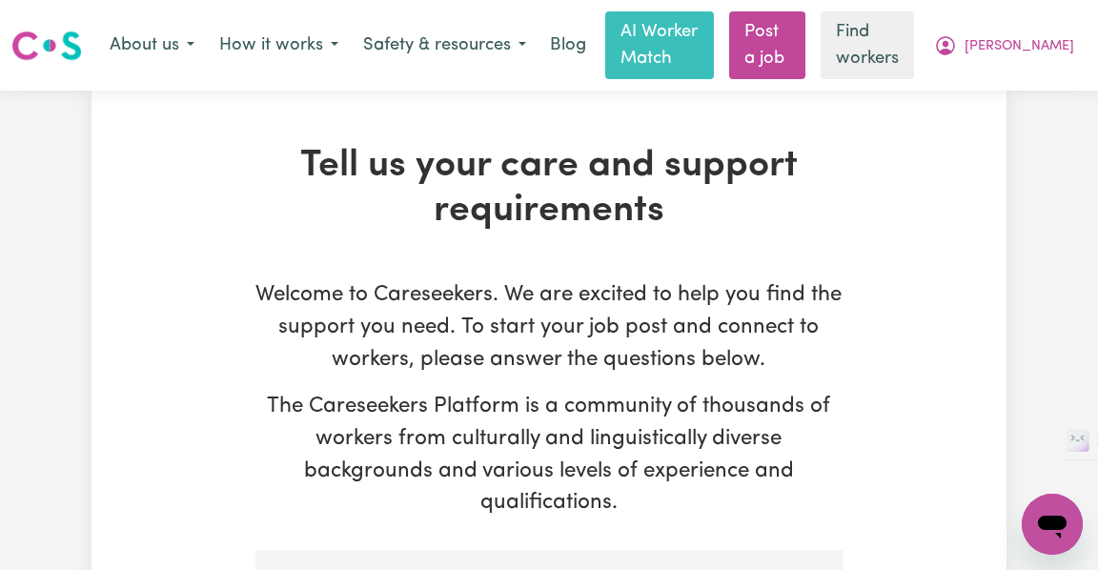
click at [57, 48] on img at bounding box center [46, 46] width 71 height 34
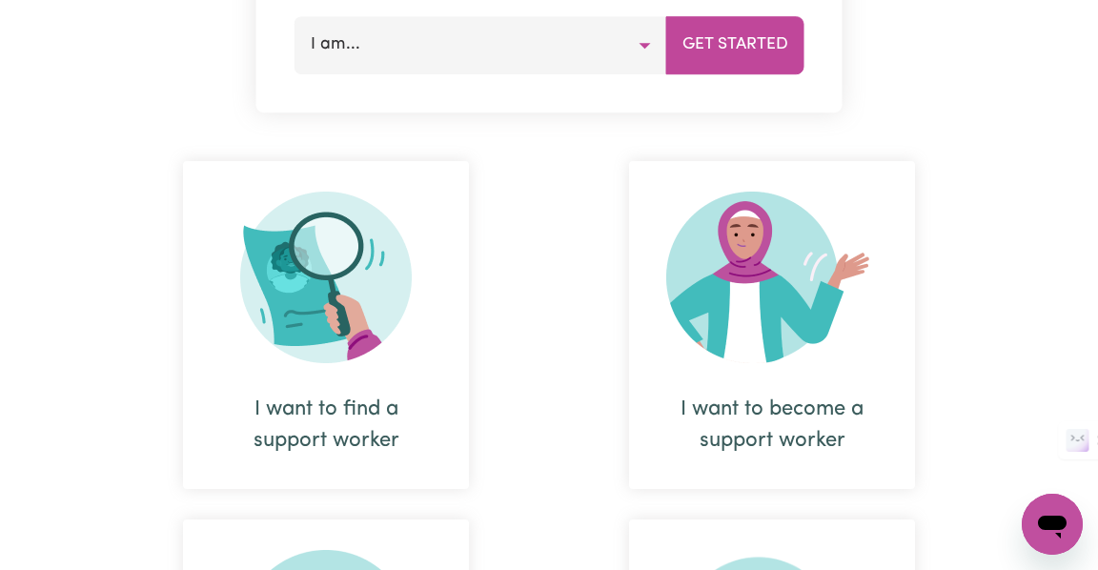
scroll to position [156, 0]
click at [644, 73] on button "I am..." at bounding box center [481, 44] width 373 height 57
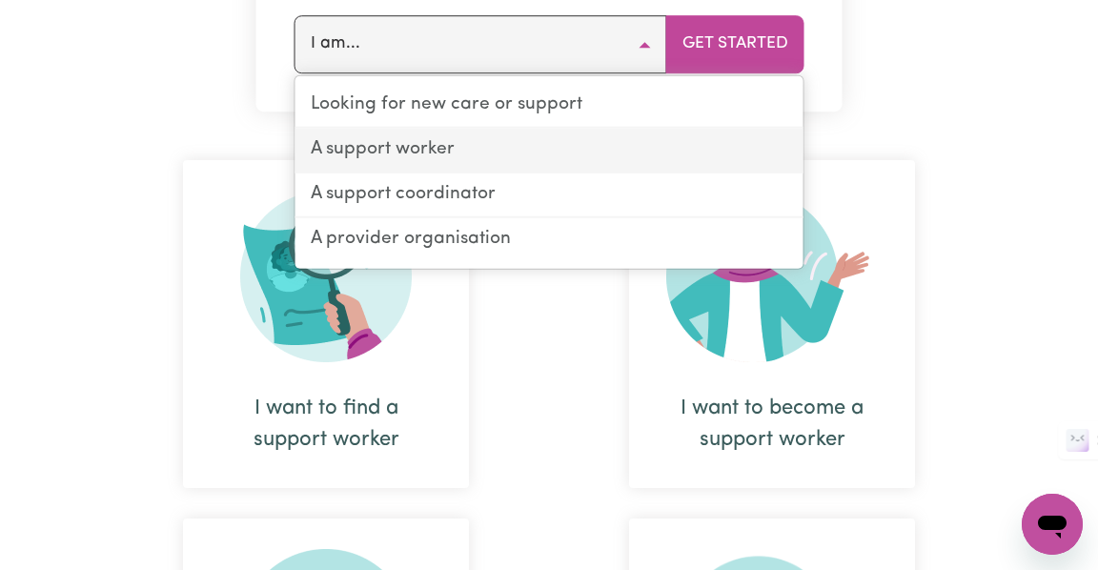
click at [523, 174] on link "A support worker" at bounding box center [550, 151] width 508 height 45
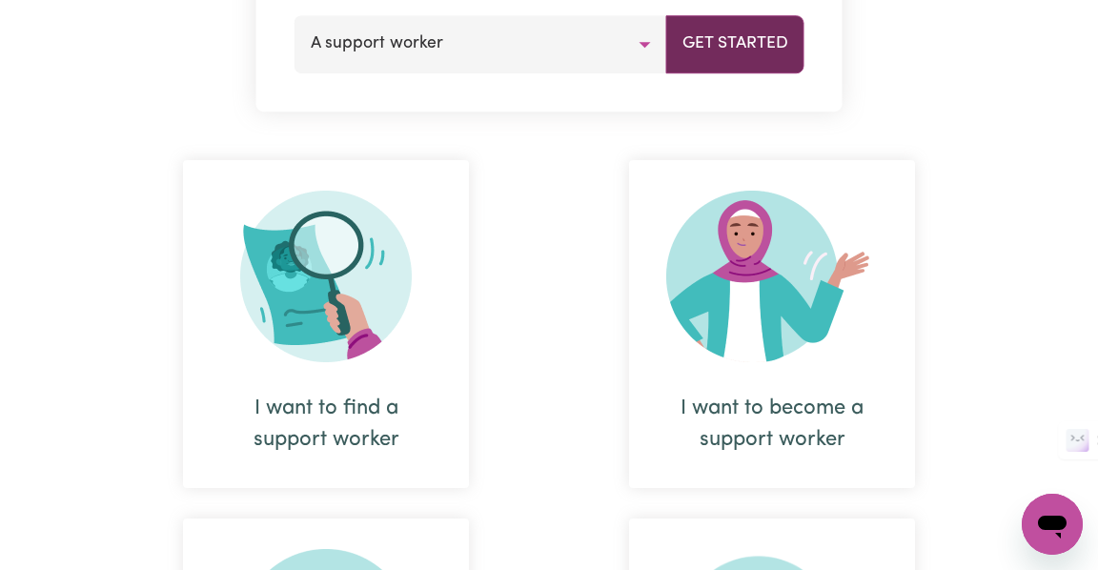
click at [725, 73] on button "Get Started" at bounding box center [736, 44] width 138 height 57
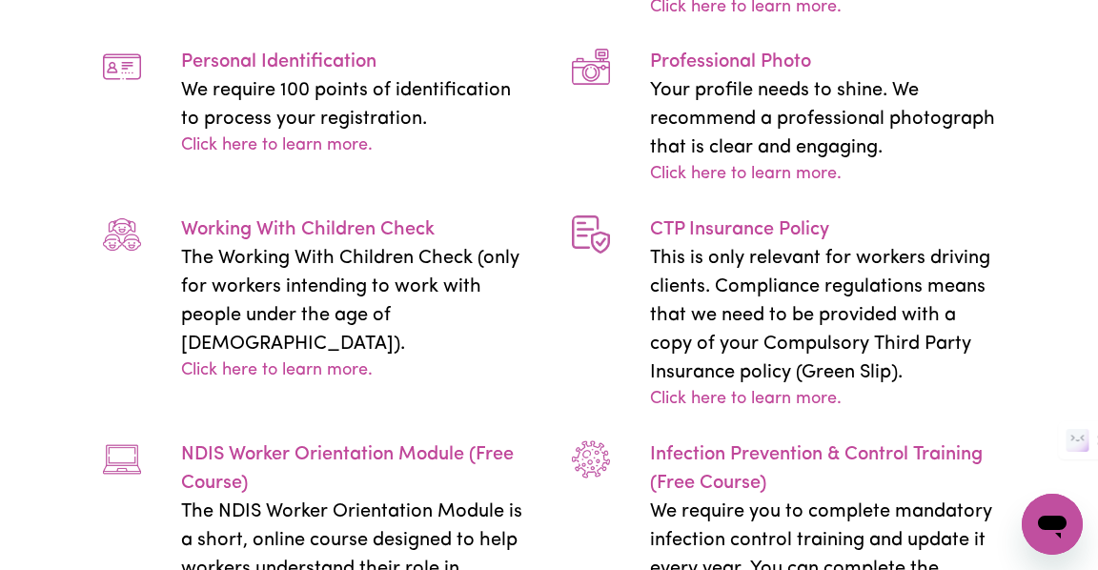
scroll to position [4291, 0]
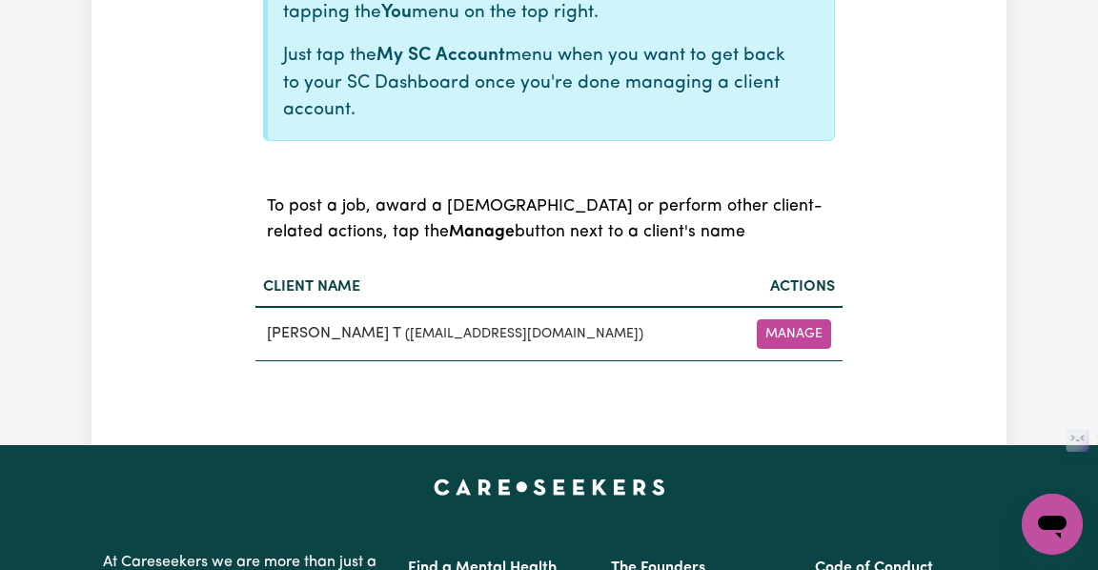
scroll to position [590, 0]
